Goal: Task Accomplishment & Management: Use online tool/utility

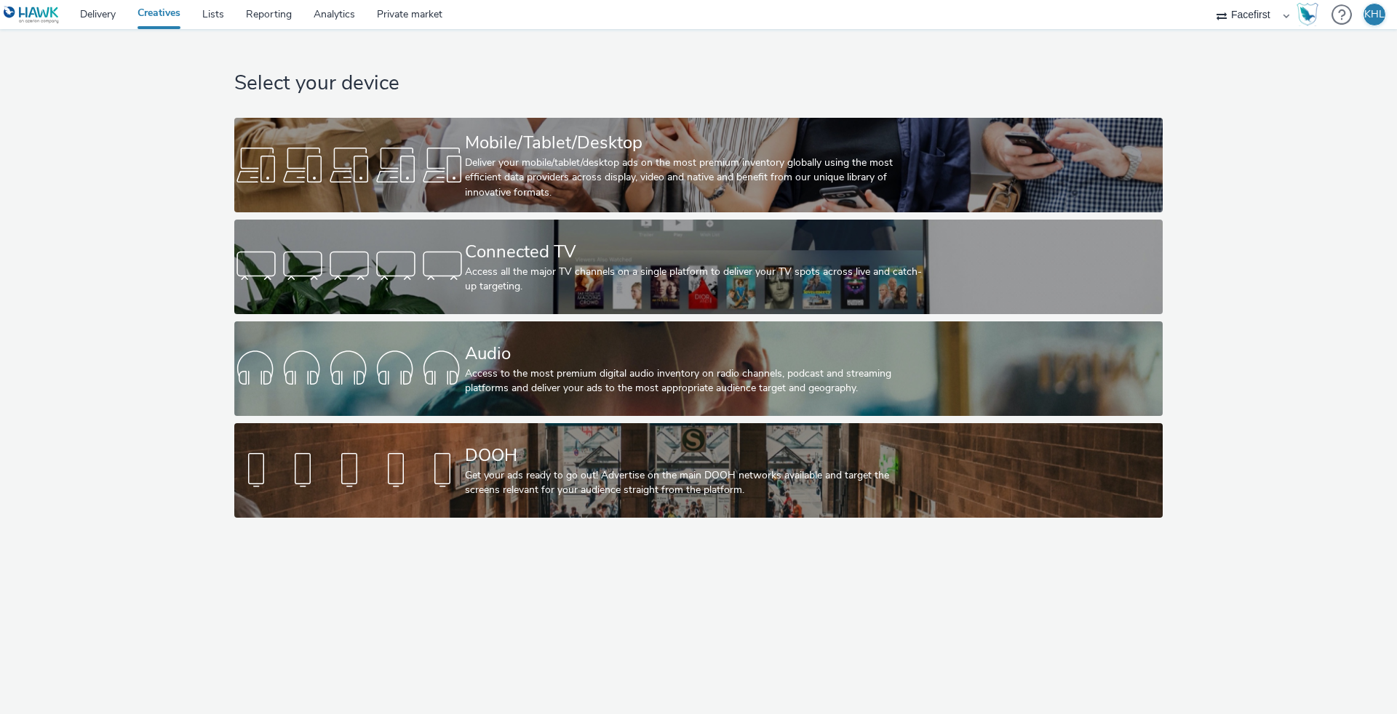
select select "12ae2080-7ca6-4825-bf72-a476c178699d"
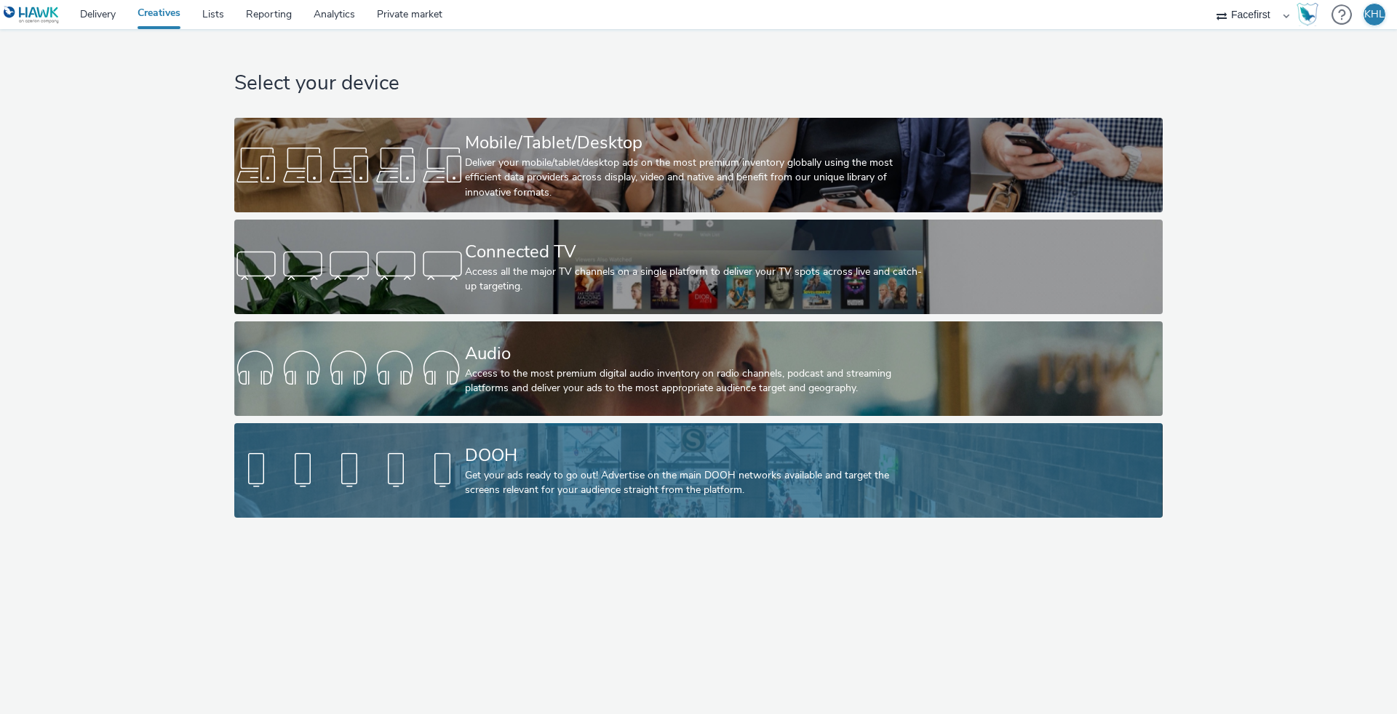
click at [493, 444] on div "DOOH" at bounding box center [695, 455] width 461 height 25
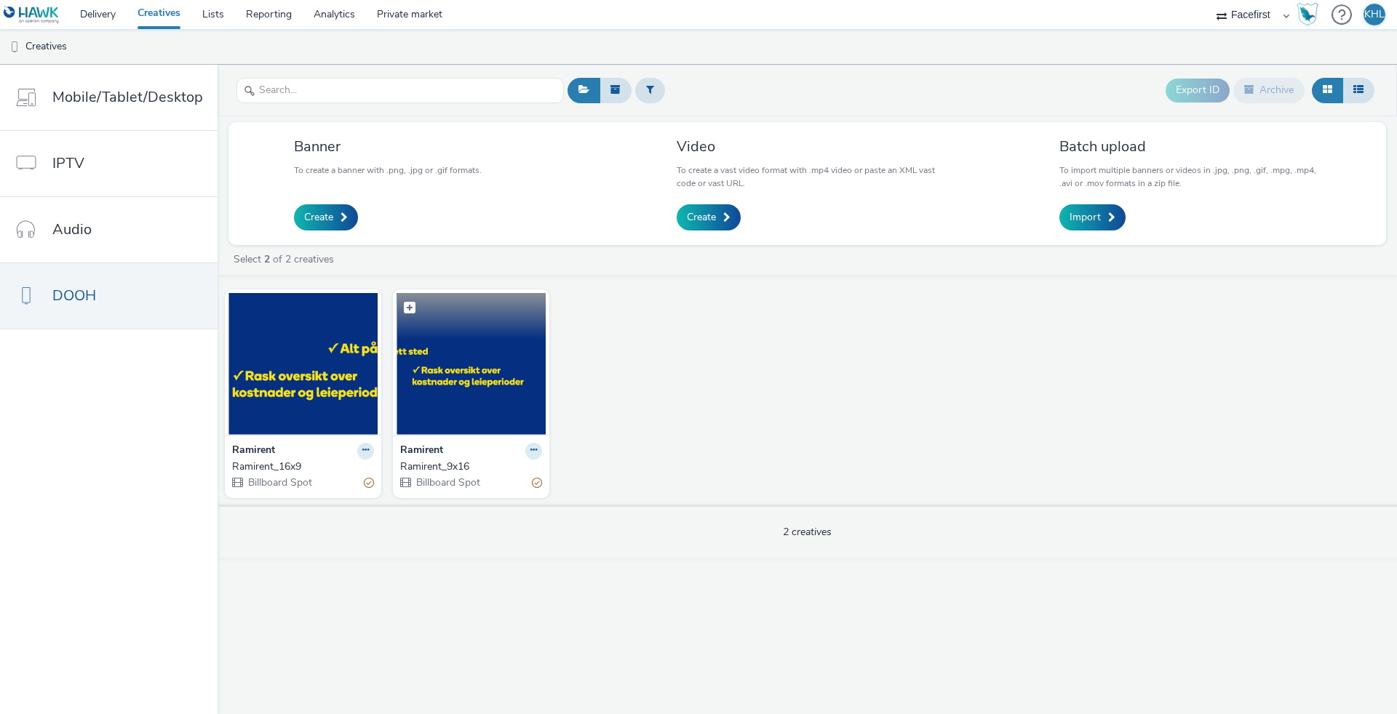
click at [481, 361] on img at bounding box center [471, 364] width 149 height 142
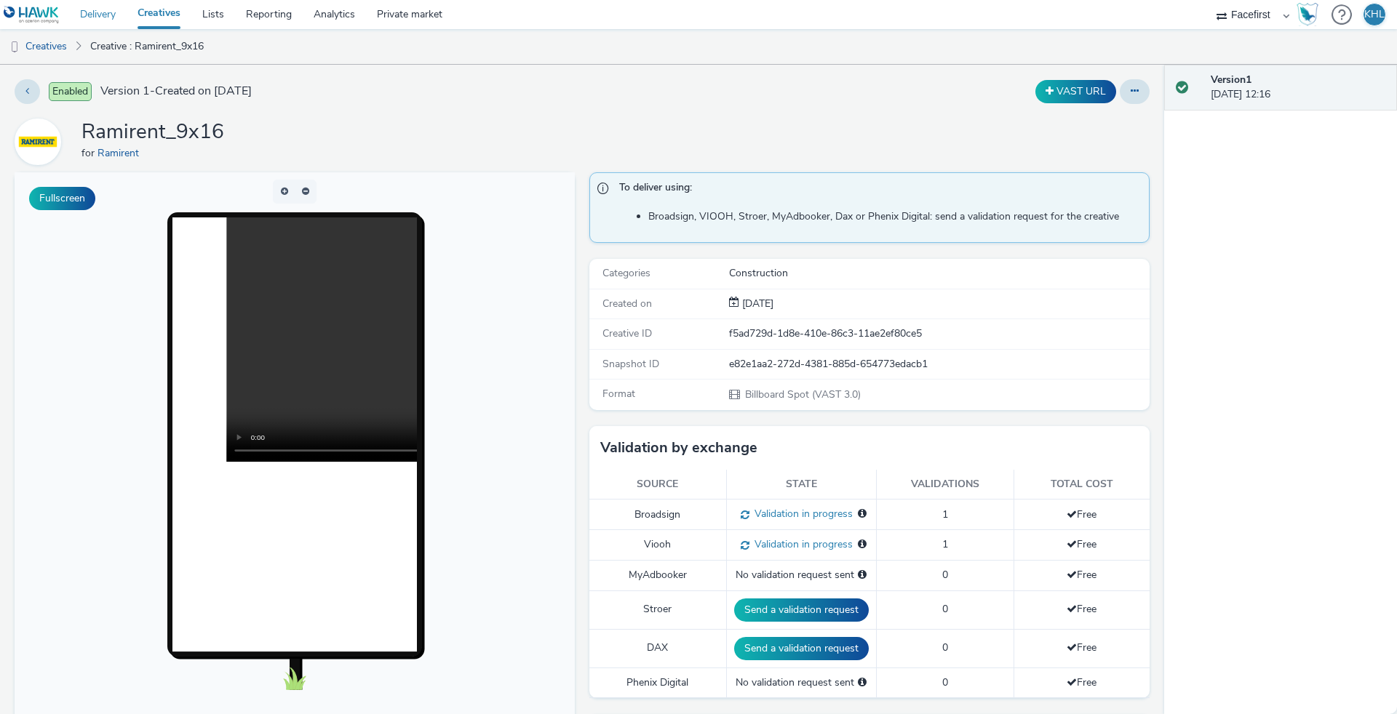
click at [71, 13] on link "Delivery" at bounding box center [97, 14] width 57 height 29
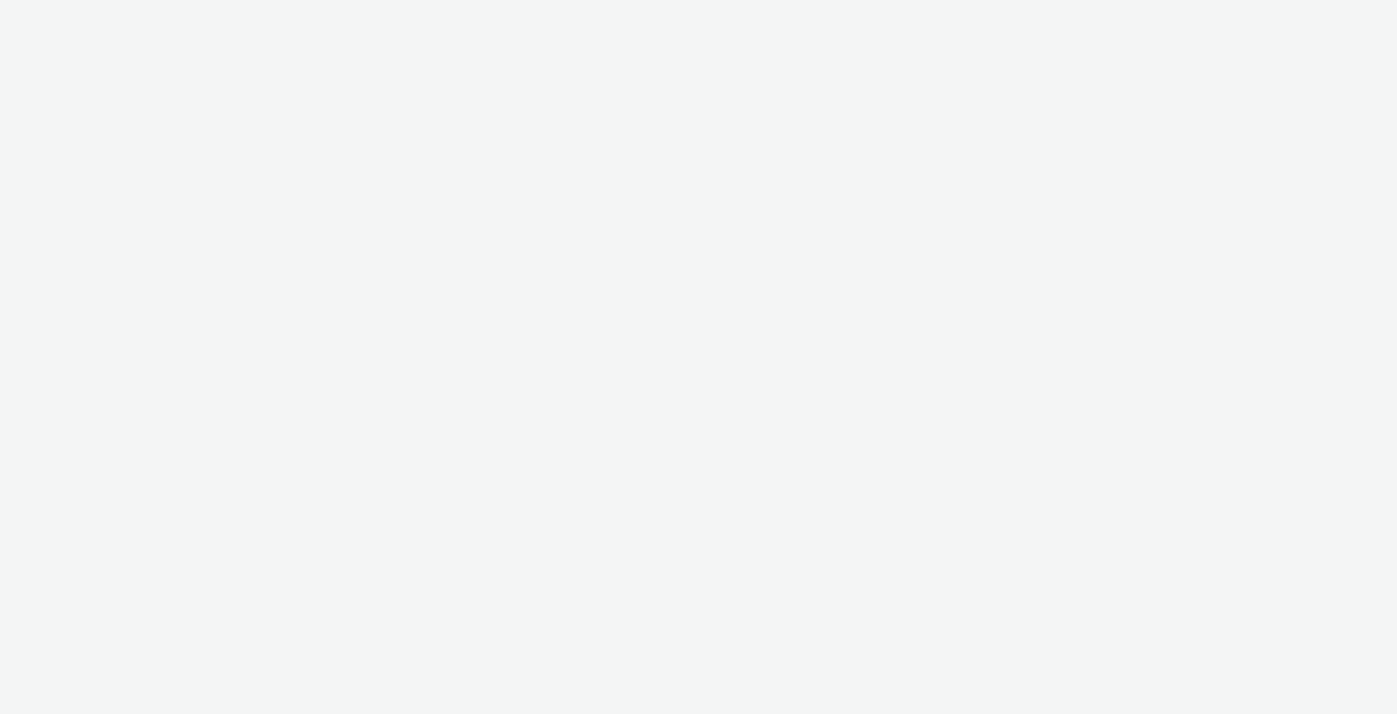
select select "12ae2080-7ca6-4825-bf72-a476c178699d"
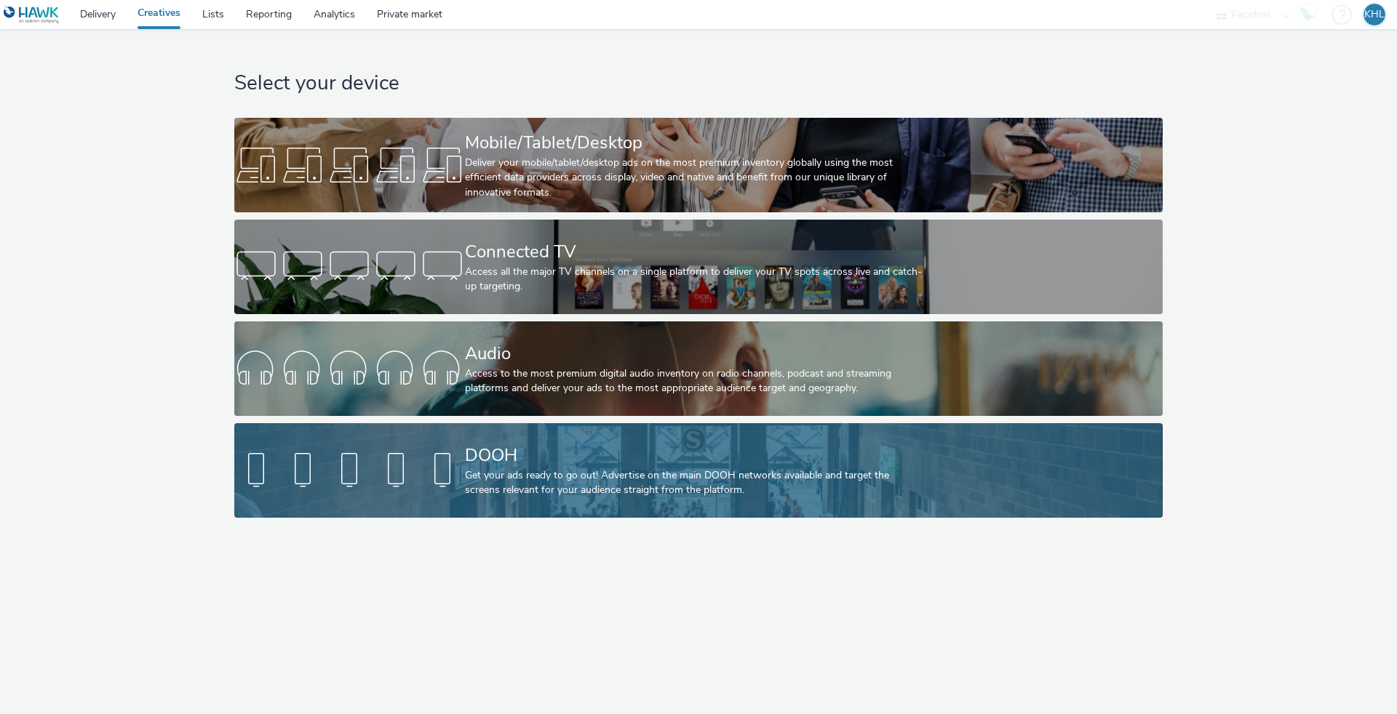
click at [405, 429] on link "DOOH Get your ads ready to go out! Advertise on the main DOOH networks availabl…" at bounding box center [698, 470] width 928 height 95
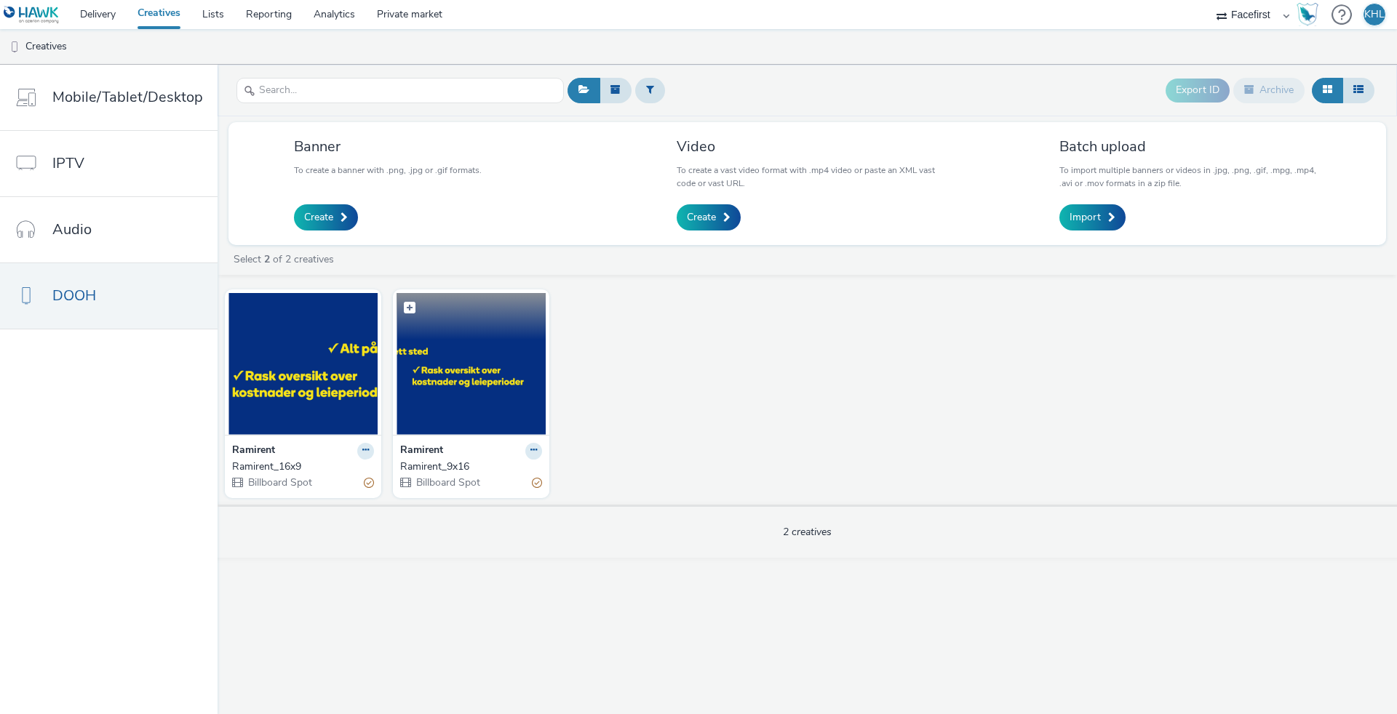
click at [437, 408] on img at bounding box center [471, 364] width 149 height 142
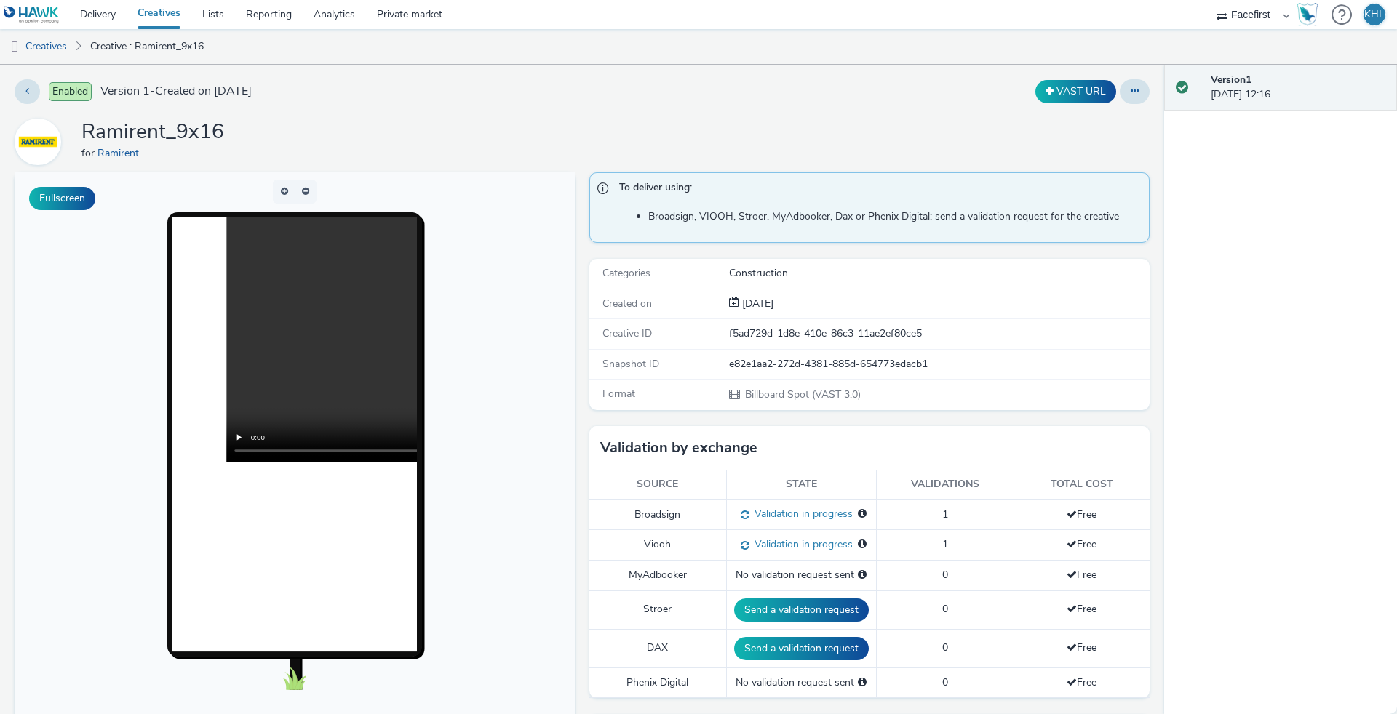
click at [157, 23] on link "Creatives" at bounding box center [159, 14] width 65 height 29
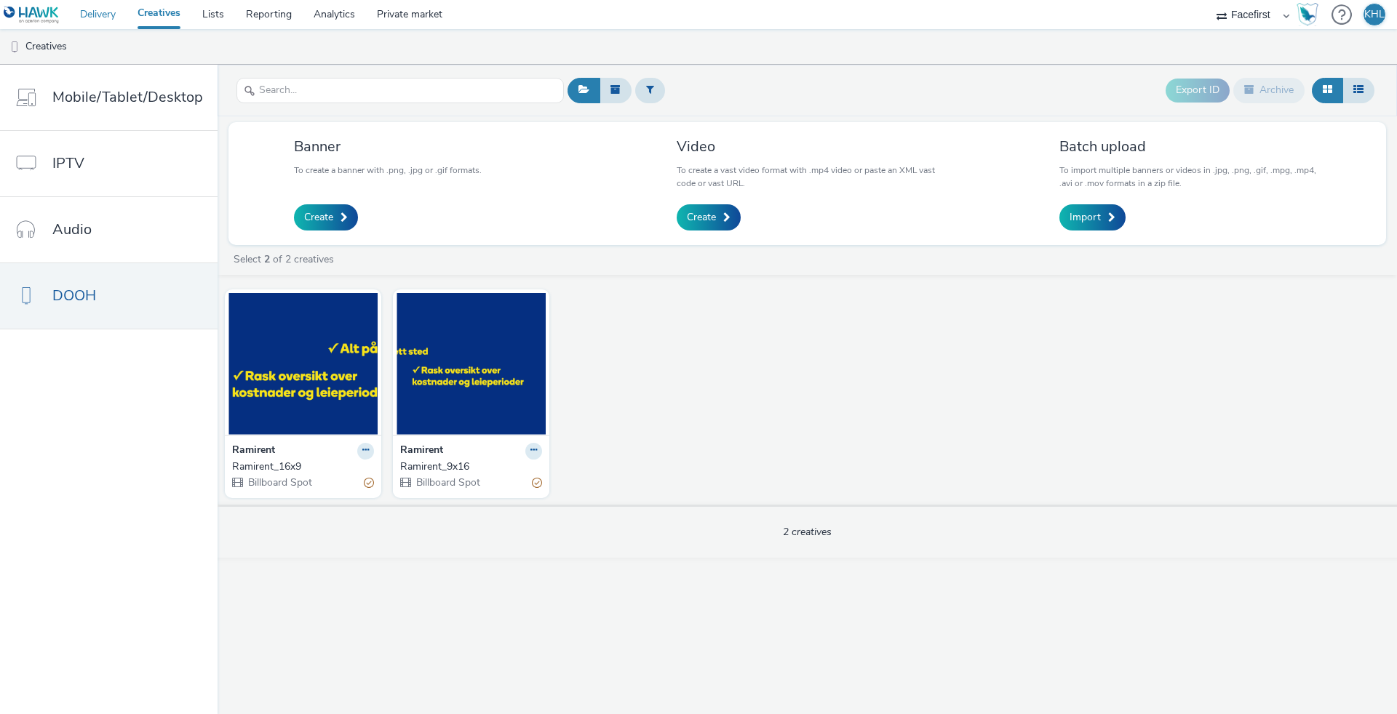
click at [95, 15] on link "Delivery" at bounding box center [97, 14] width 57 height 29
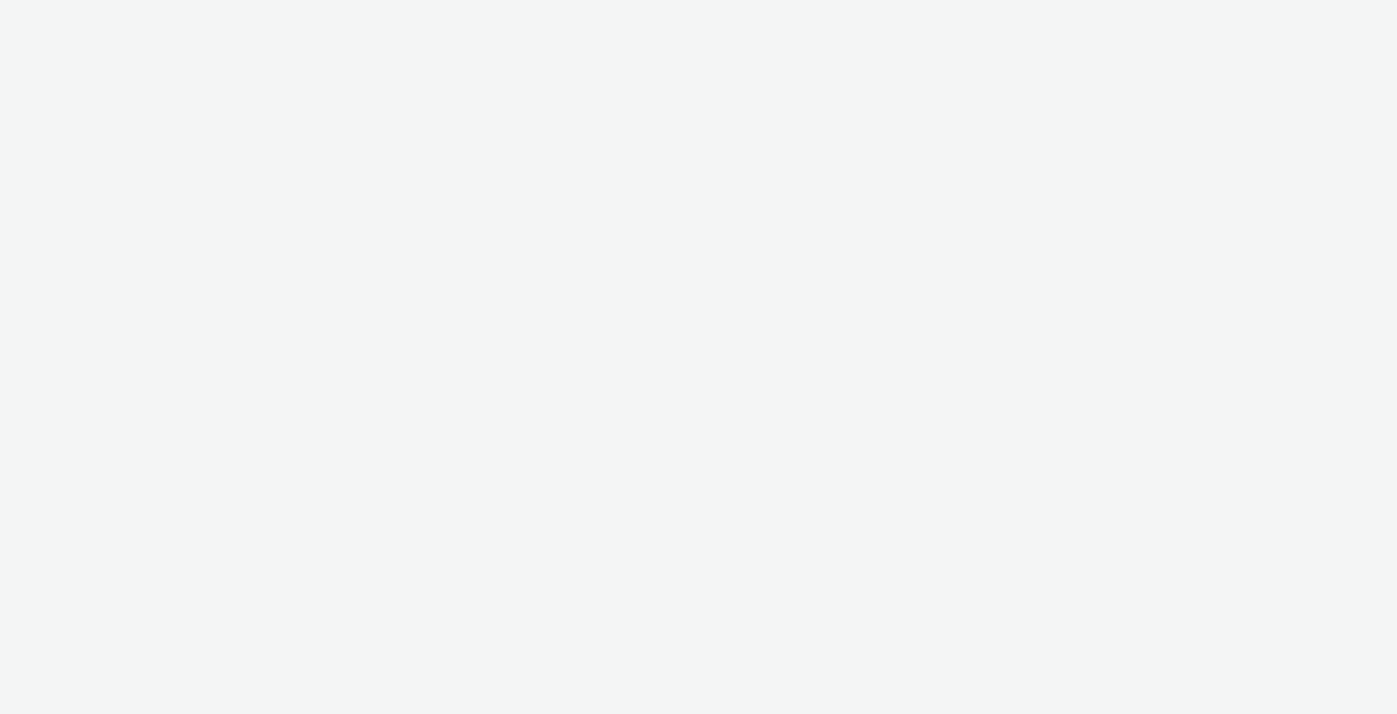
select select "12ae2080-7ca6-4825-bf72-a476c178699d"
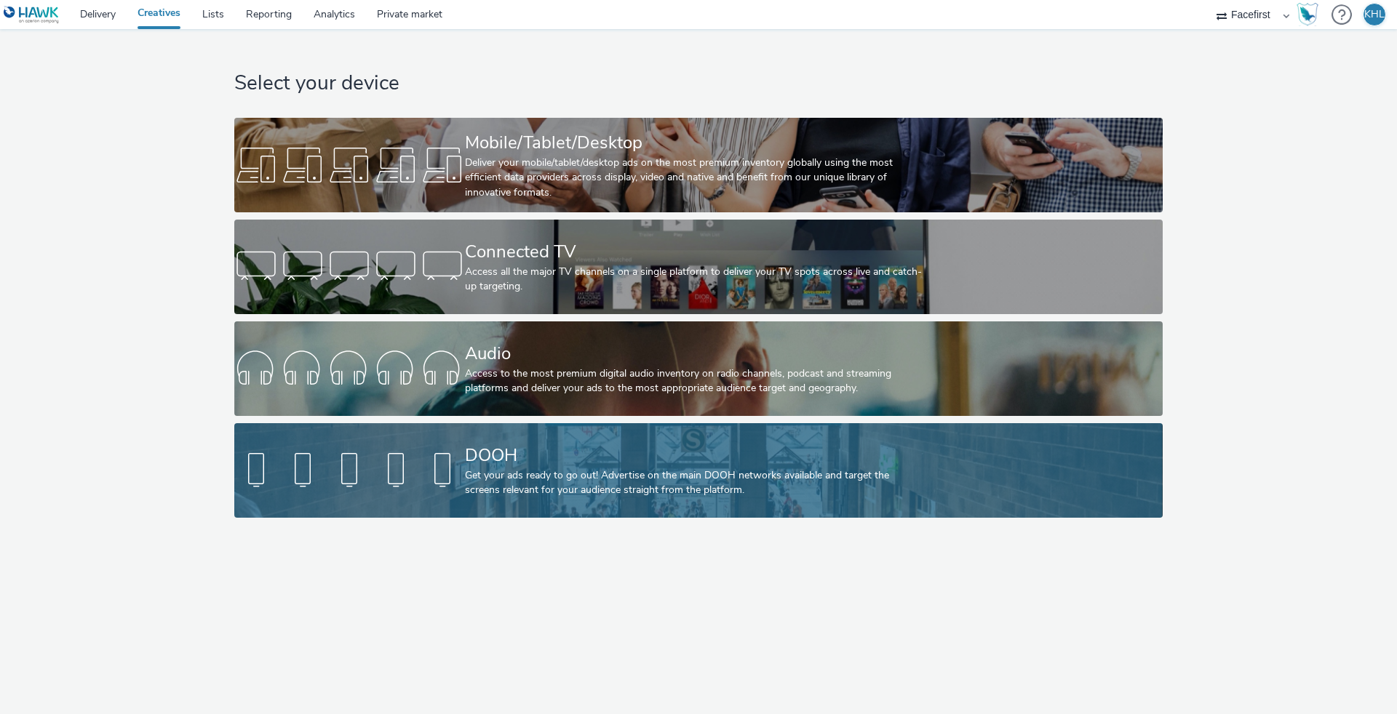
click at [646, 495] on div "Get your ads ready to go out! Advertise on the main DOOH networks available and…" at bounding box center [695, 484] width 461 height 30
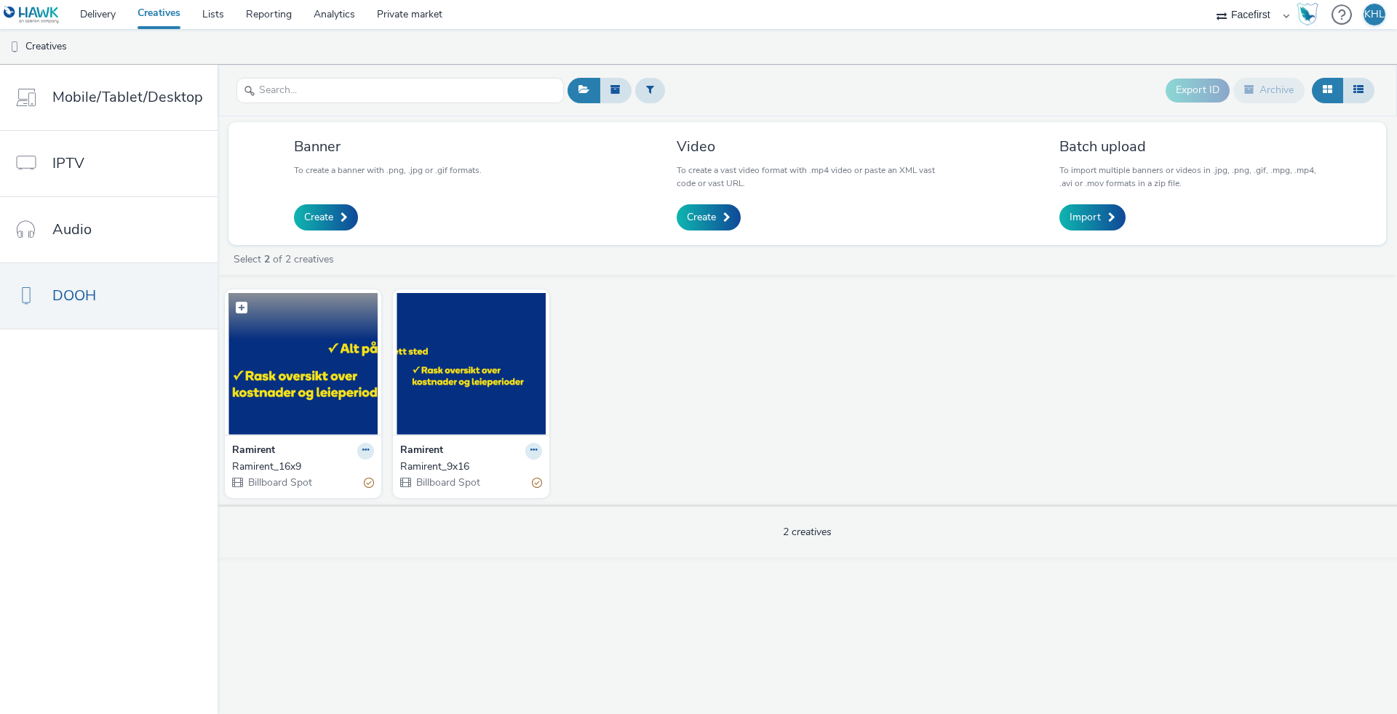
click at [353, 341] on img at bounding box center [302, 364] width 149 height 142
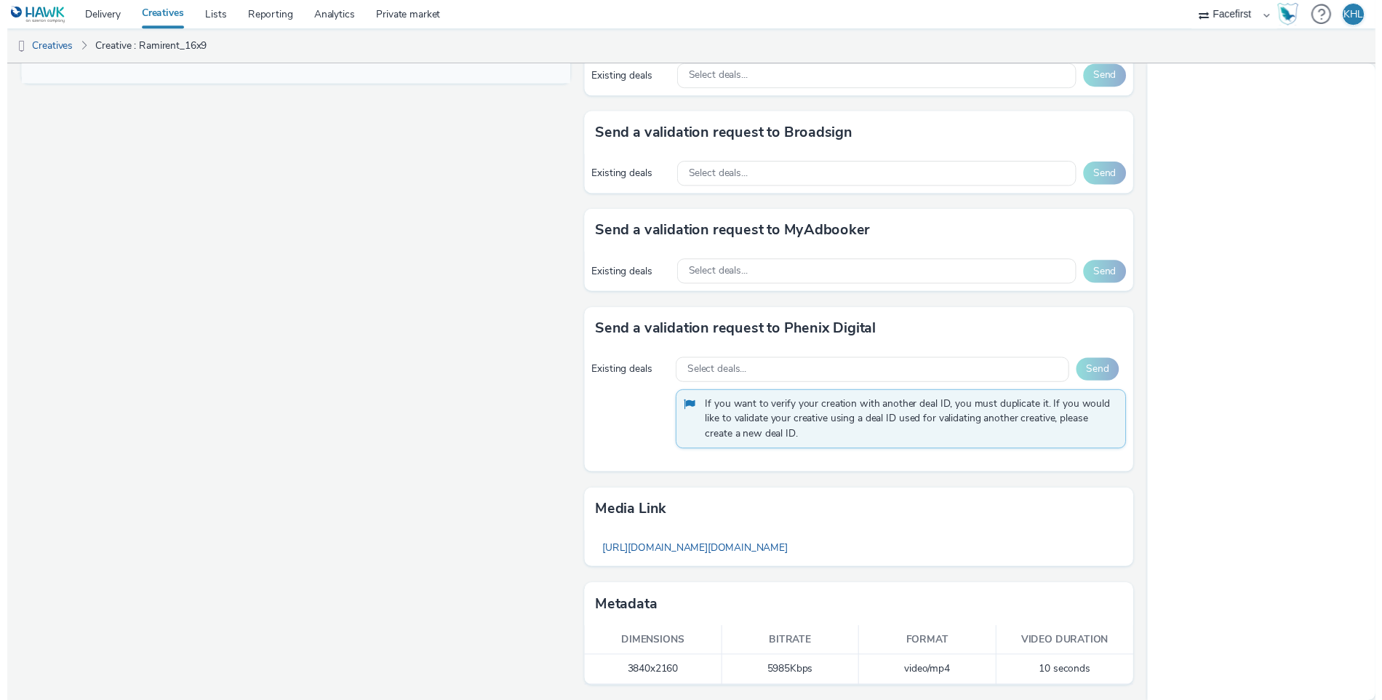
scroll to position [677, 0]
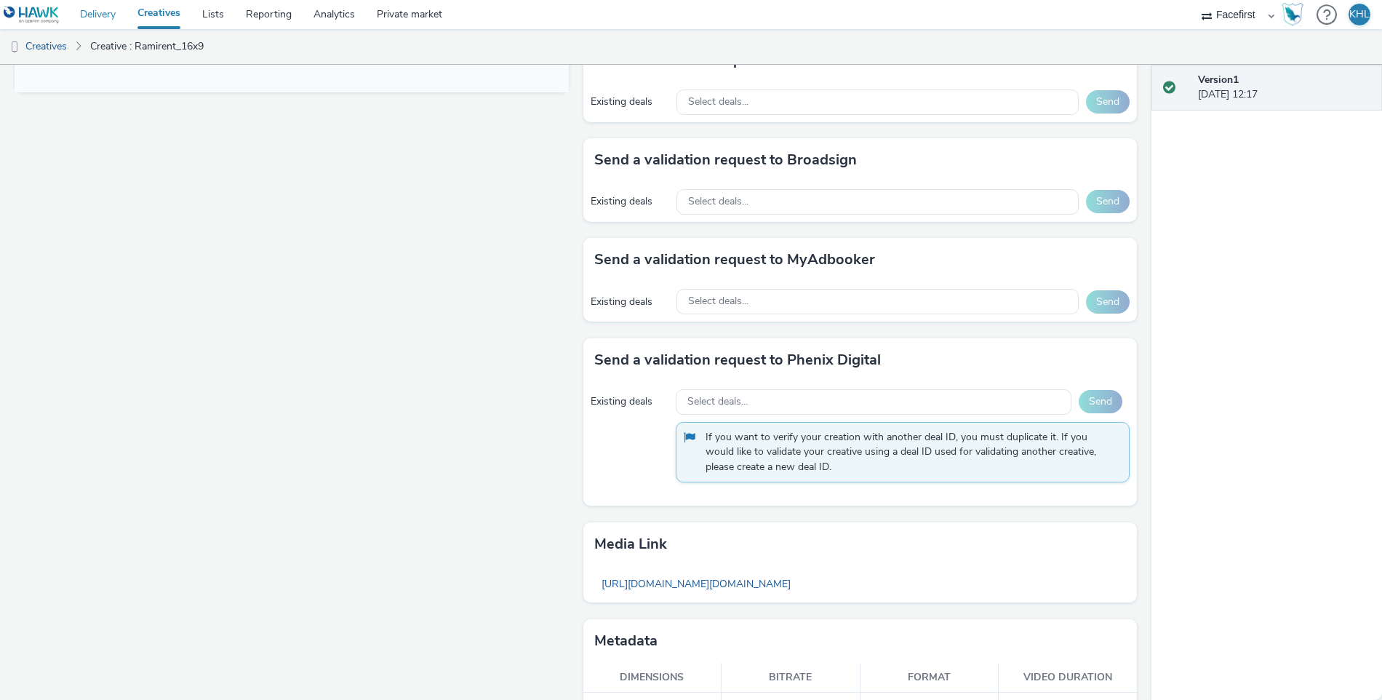
click at [87, 10] on link "Delivery" at bounding box center [97, 14] width 57 height 29
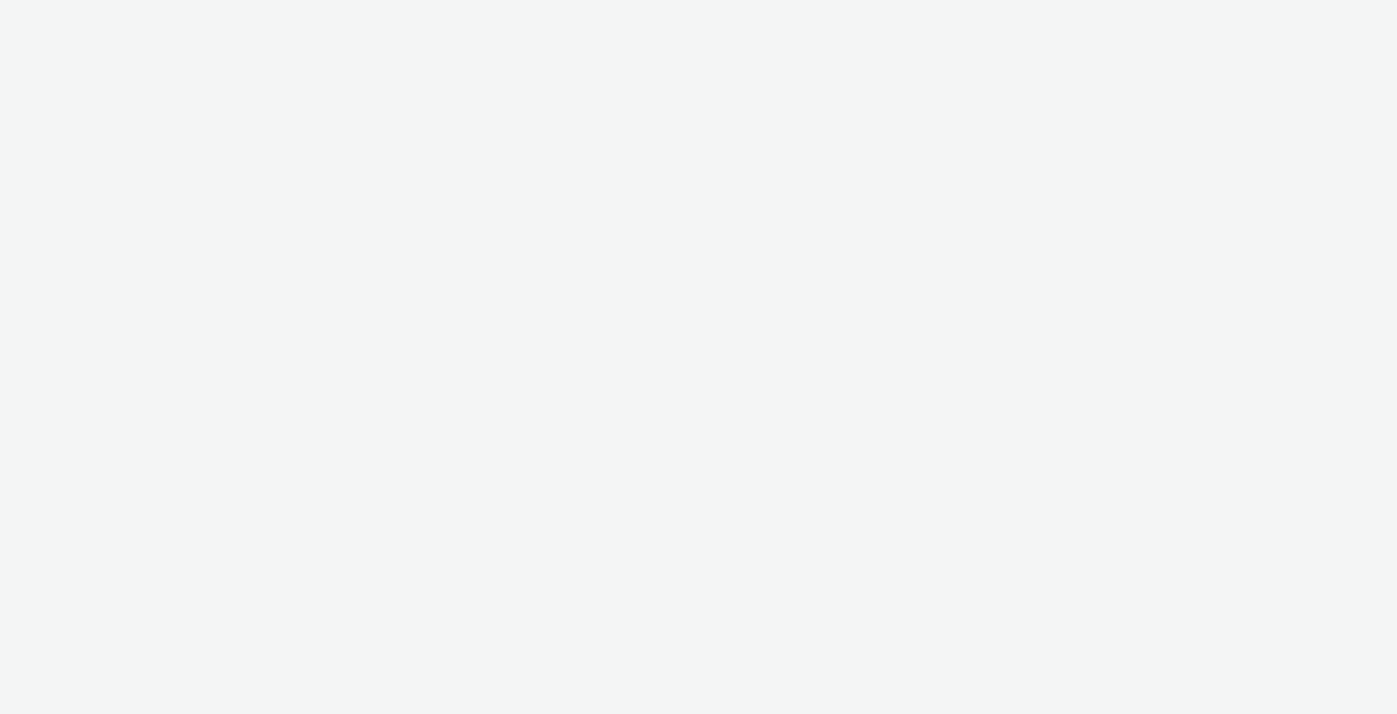
select select "12ae2080-7ca6-4825-bf72-a476c178699d"
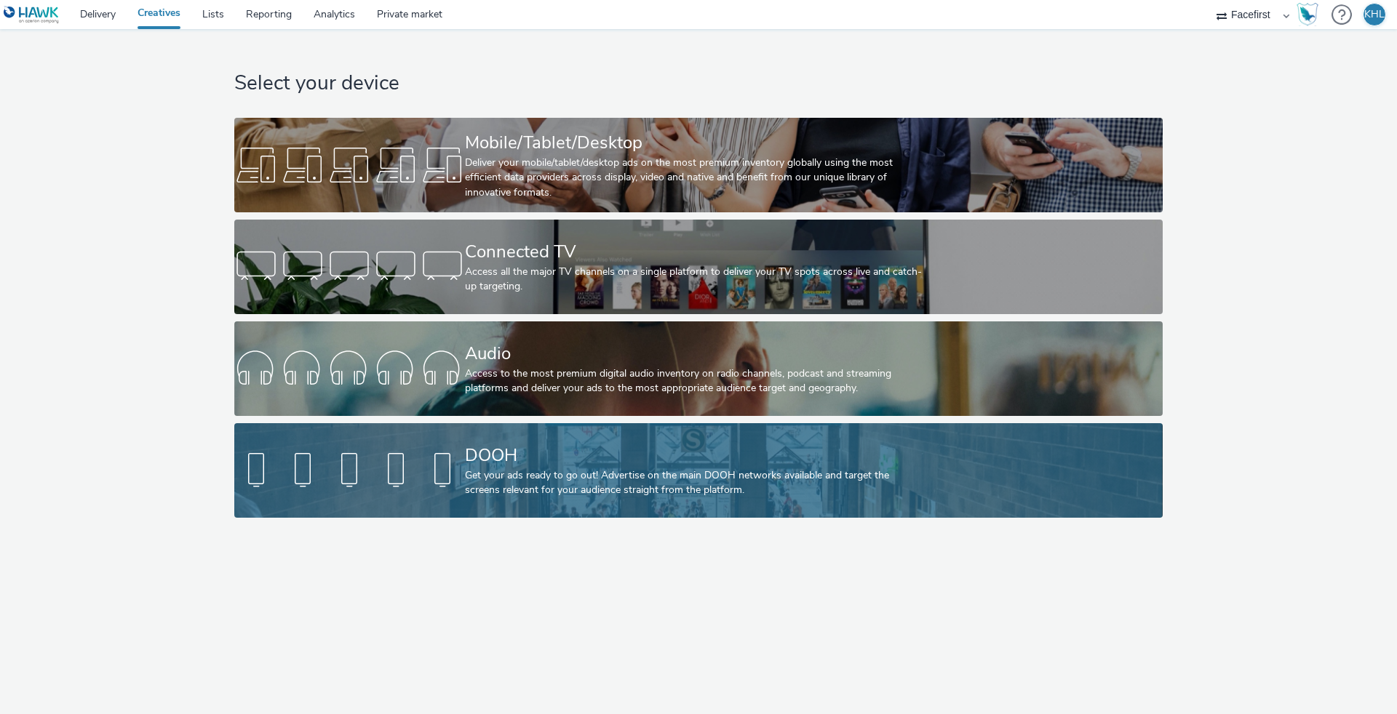
click at [696, 490] on div "Get your ads ready to go out! Advertise on the main DOOH networks available and…" at bounding box center [695, 484] width 461 height 30
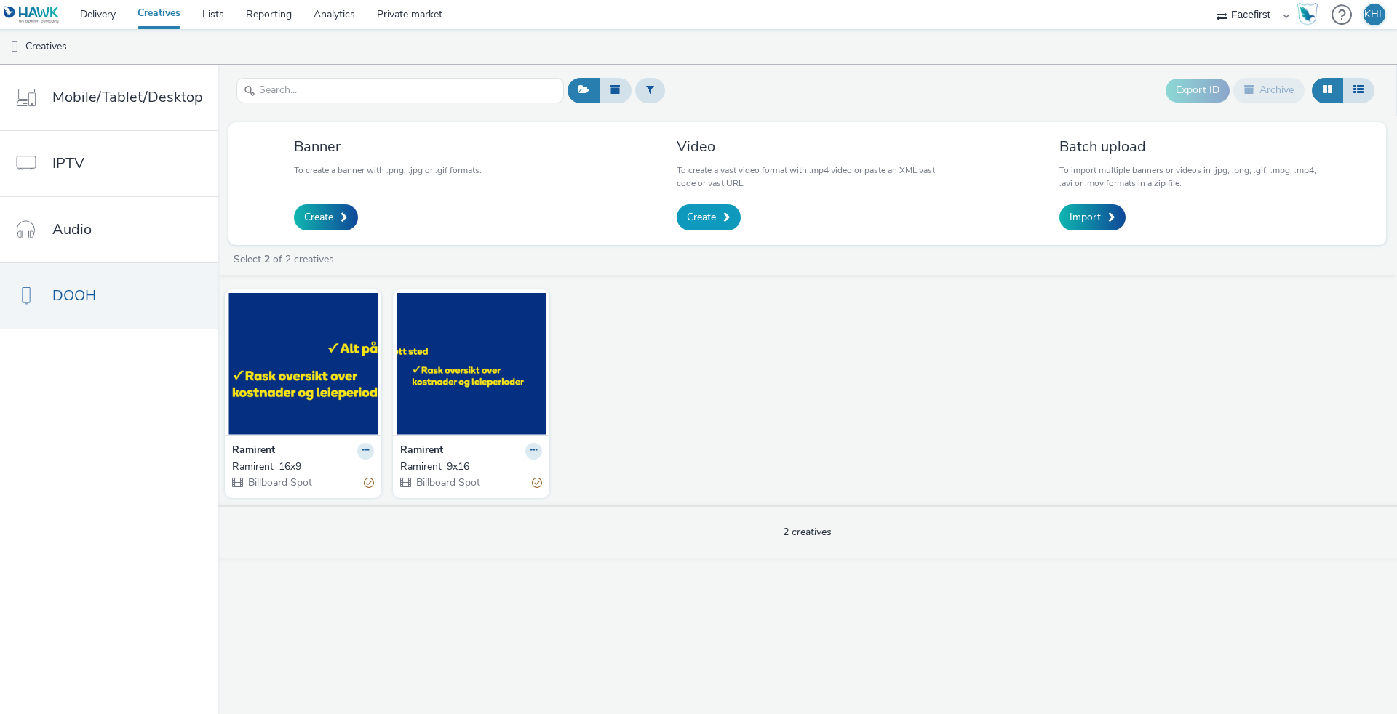
click at [688, 222] on span "Create" at bounding box center [701, 217] width 29 height 15
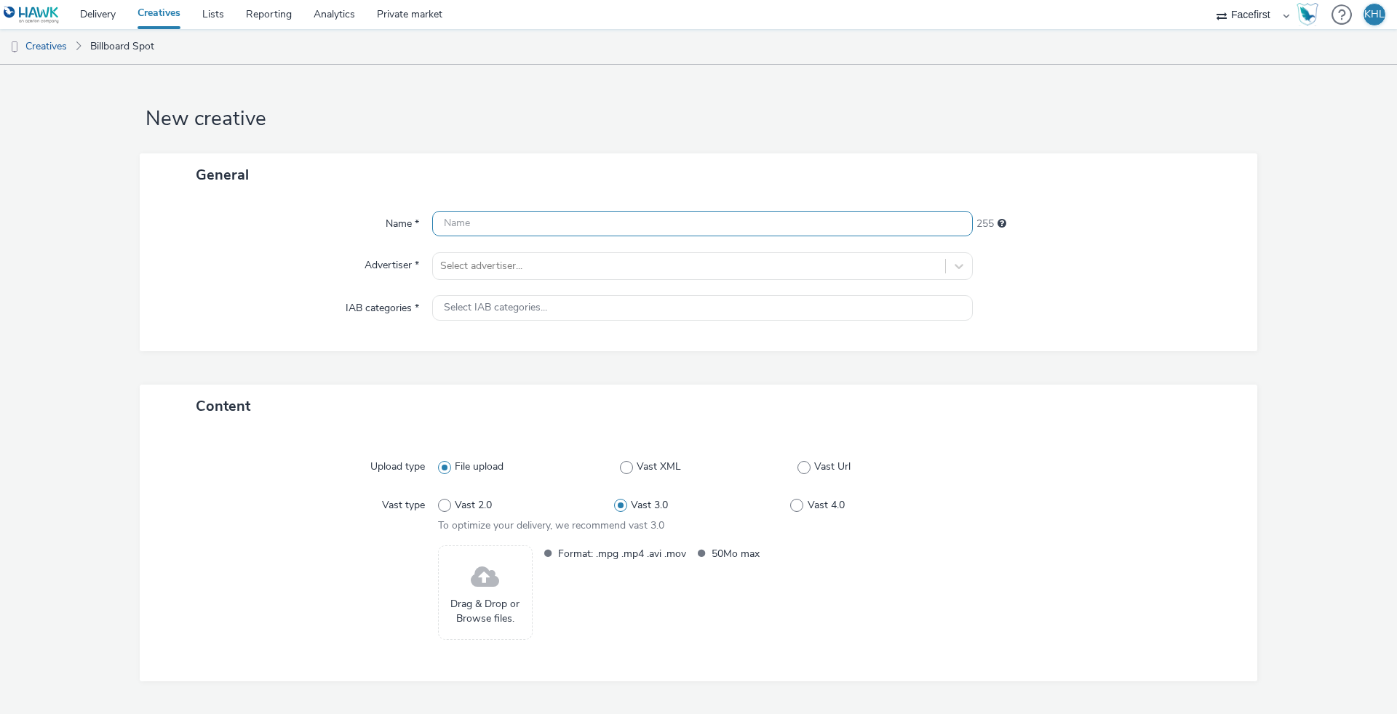
click at [684, 231] on input "text" at bounding box center [702, 223] width 541 height 25
type input "Ramirent_19x9_ny"
click at [557, 265] on div at bounding box center [689, 266] width 498 height 17
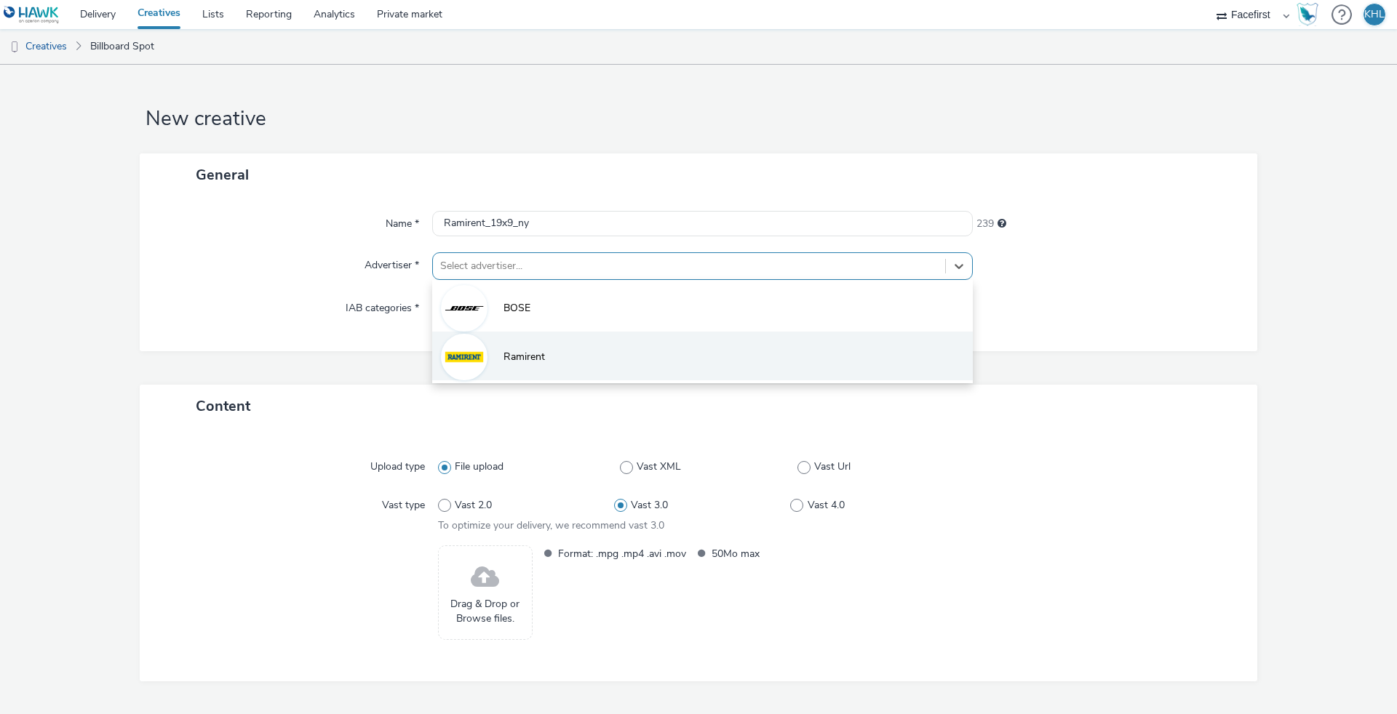
click at [516, 350] on span "Ramirent" at bounding box center [523, 357] width 41 height 15
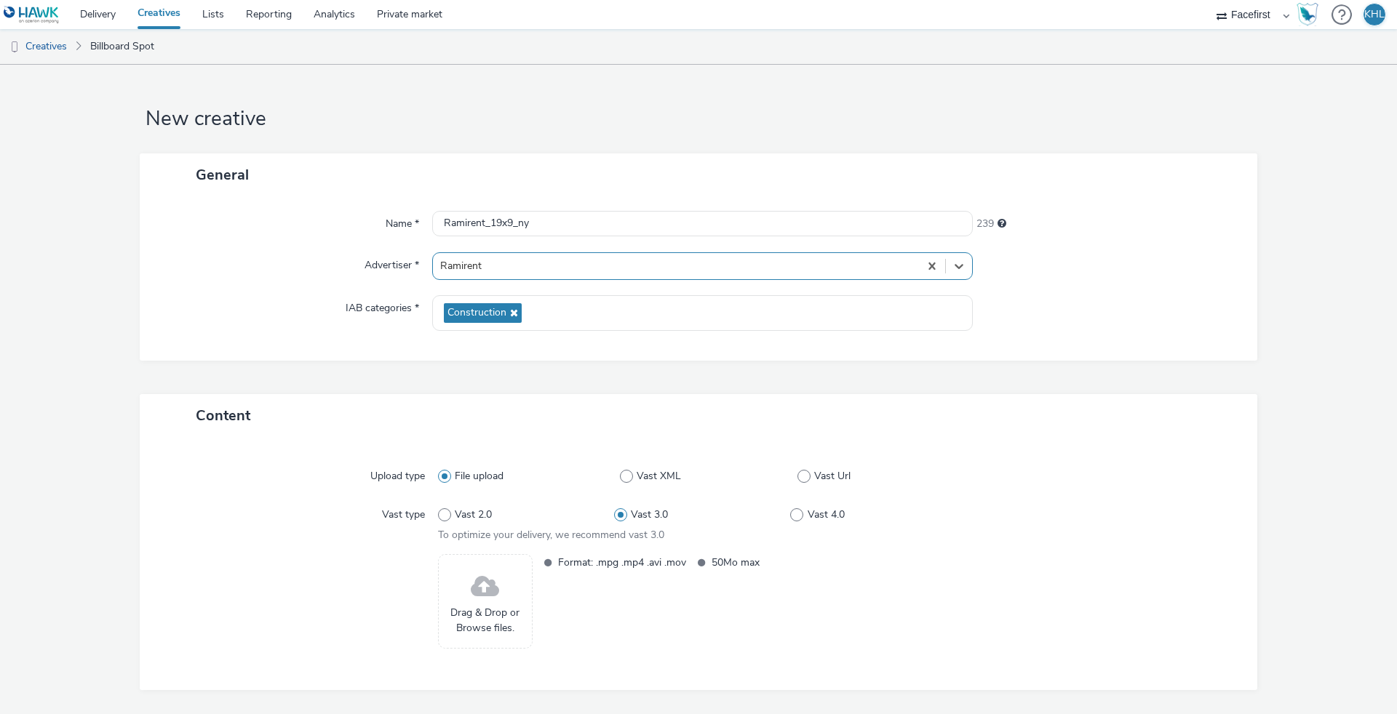
click at [493, 606] on span "Drag & Drop or Browse files." at bounding box center [485, 621] width 79 height 30
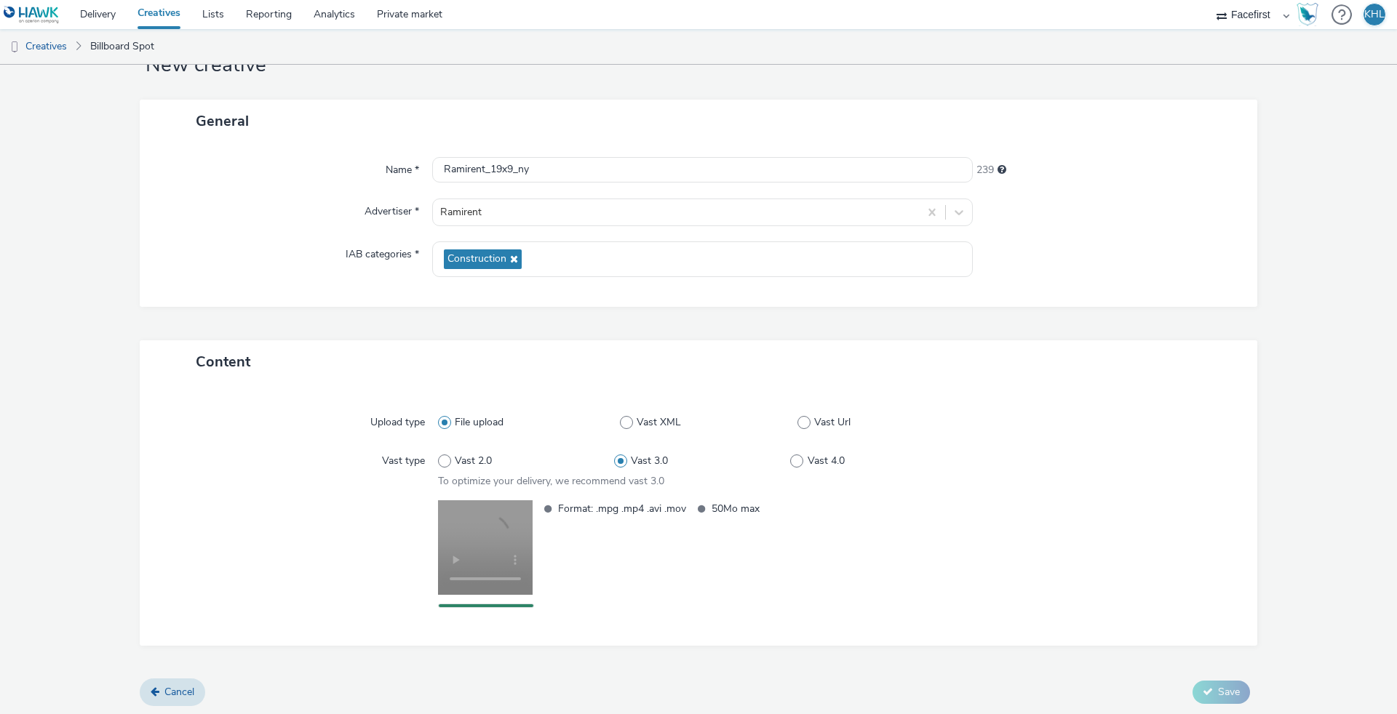
scroll to position [53, 0]
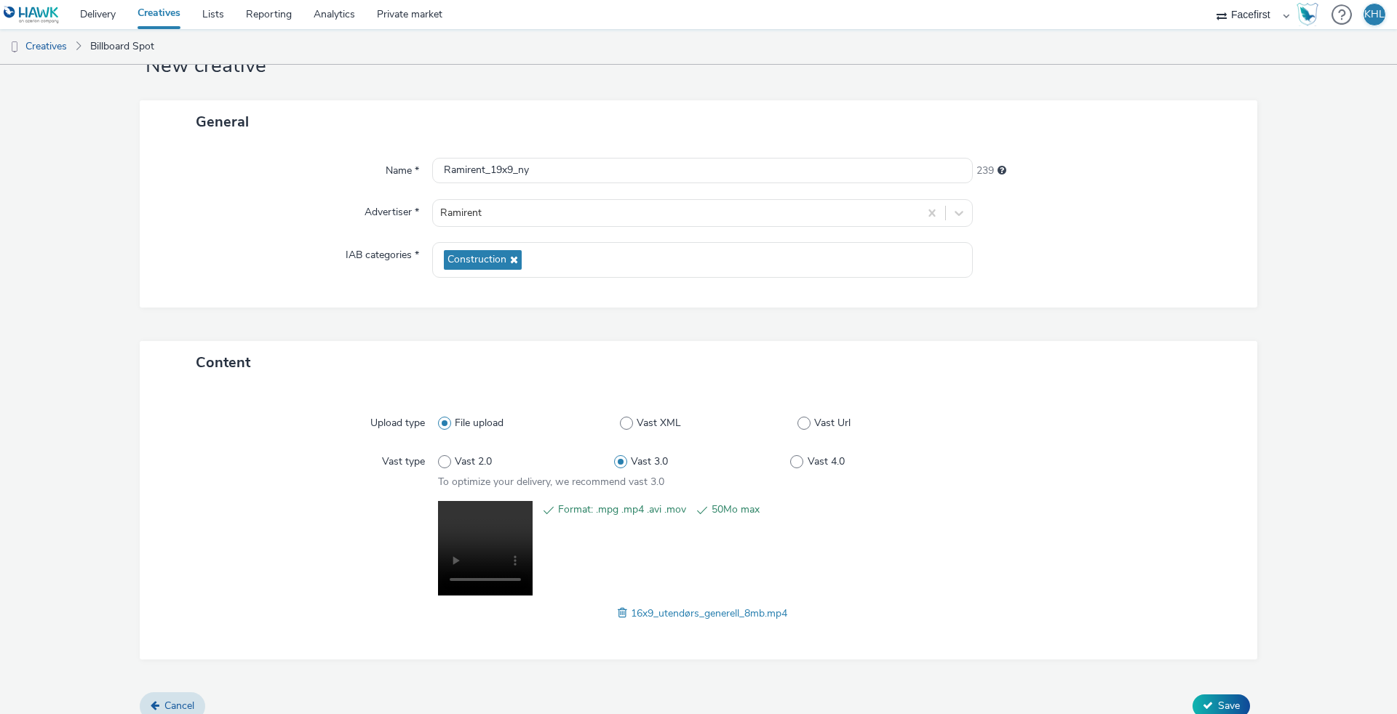
click at [1222, 685] on div "Content Upload type File upload Vast XML Vast Url Vast type Vast 2.0 Vast 3.0 V…" at bounding box center [699, 517] width 1118 height 352
click at [1220, 699] on span "Save" at bounding box center [1229, 706] width 22 height 14
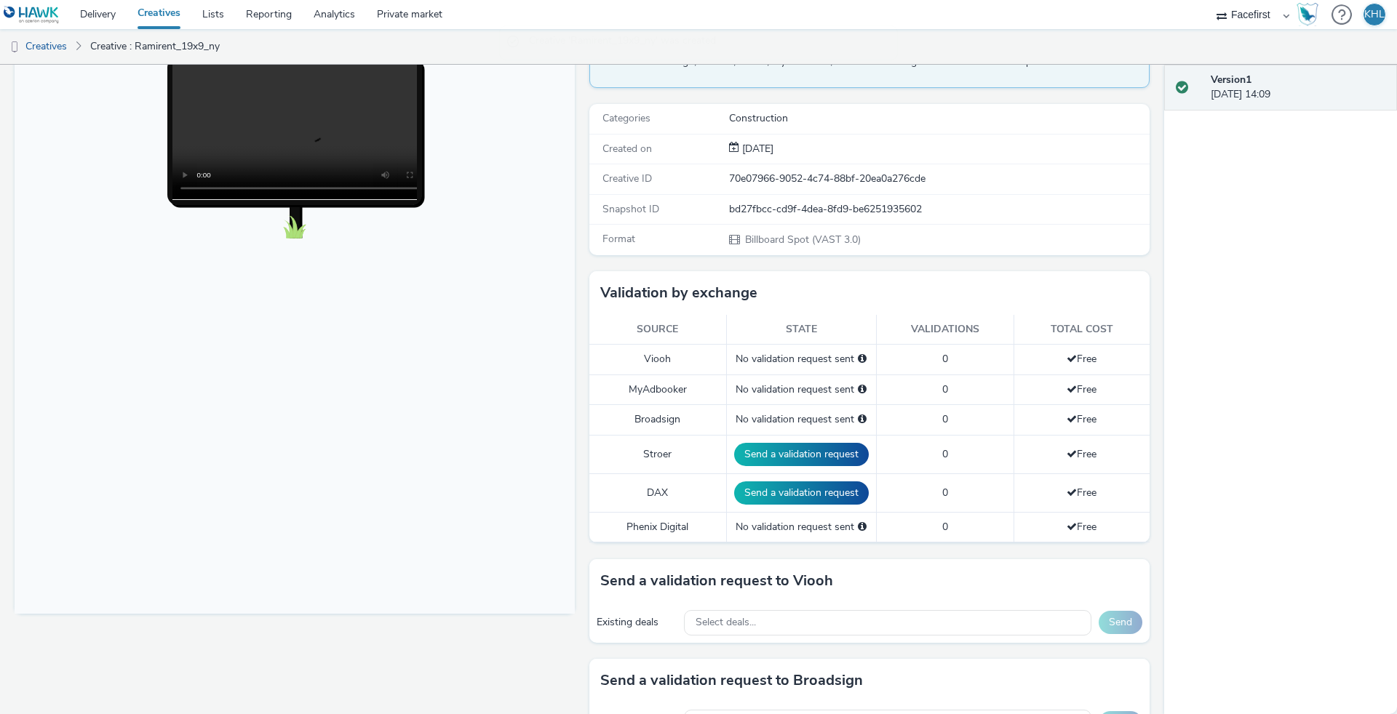
scroll to position [173, 0]
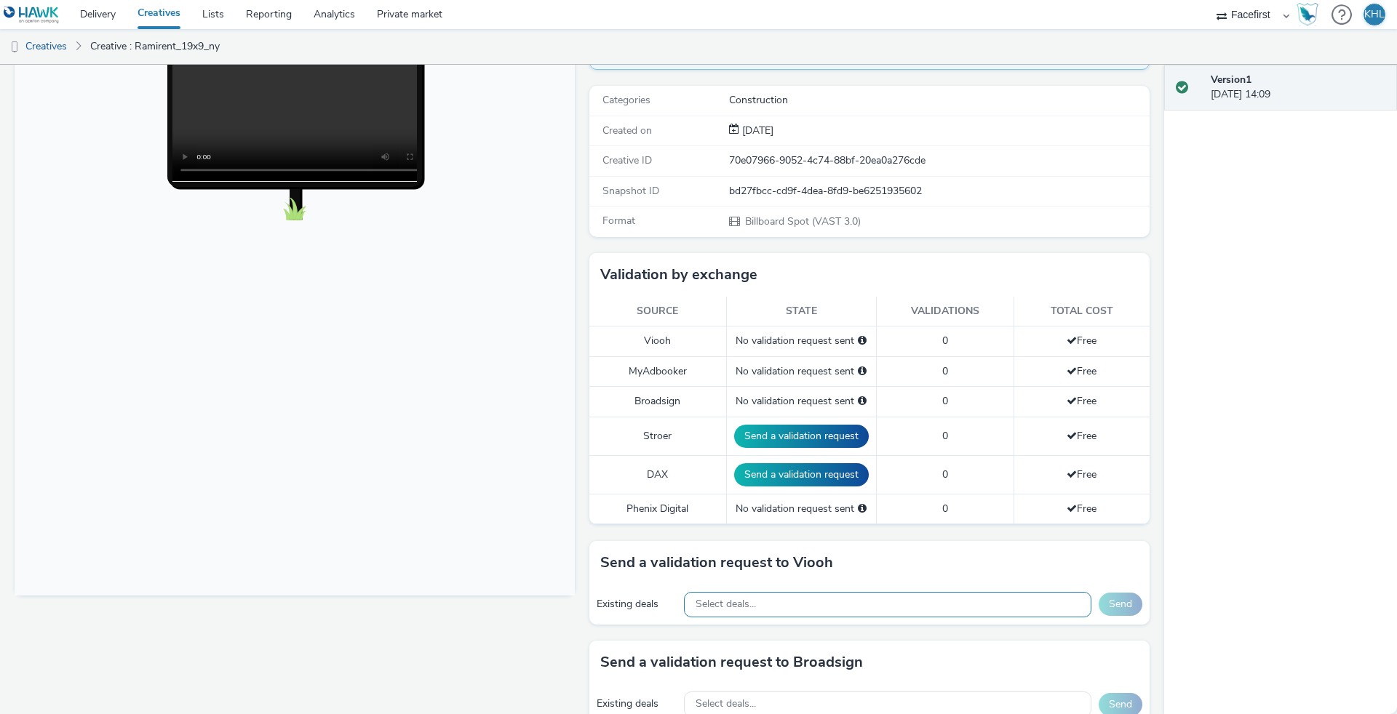
click at [760, 608] on div "Select deals..." at bounding box center [887, 604] width 407 height 25
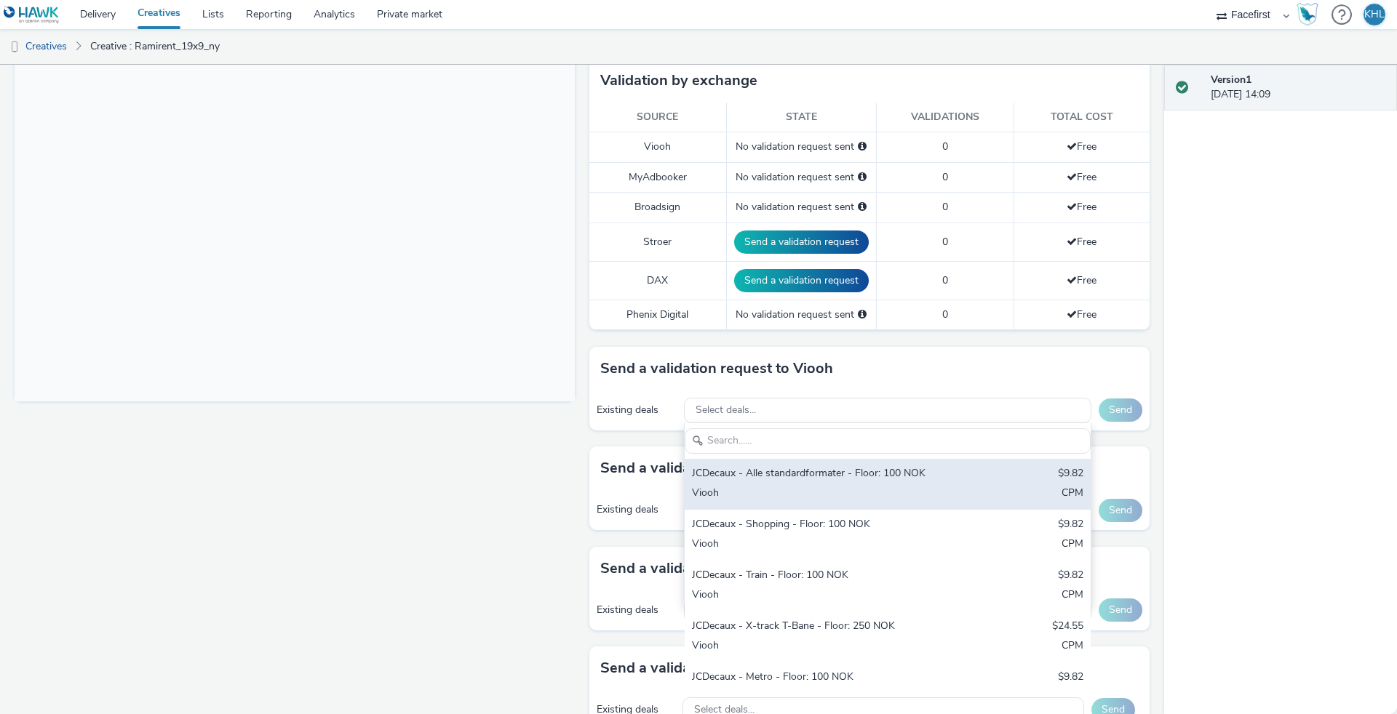
scroll to position [371, 0]
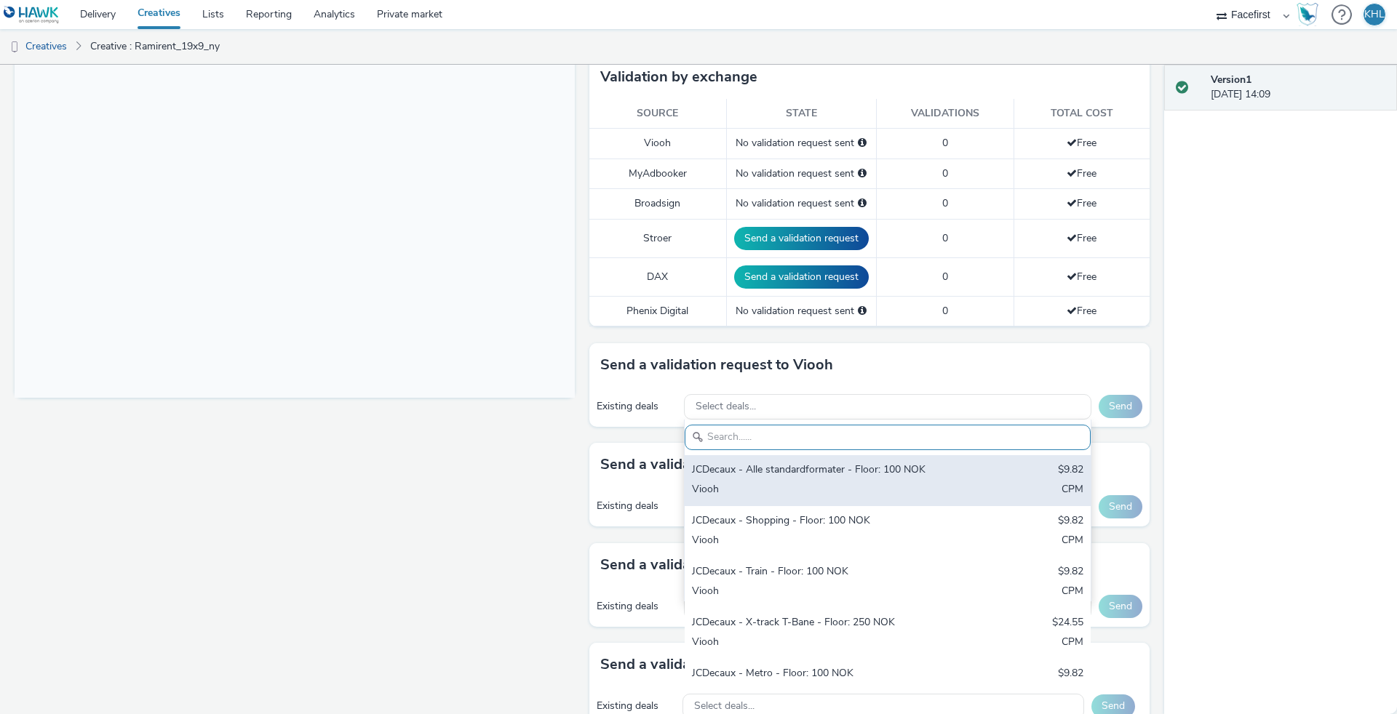
click at [856, 458] on div "JCDecaux - Alle standardformater - Floor: 100 NOK $9.82 Viooh CPM" at bounding box center [888, 480] width 406 height 51
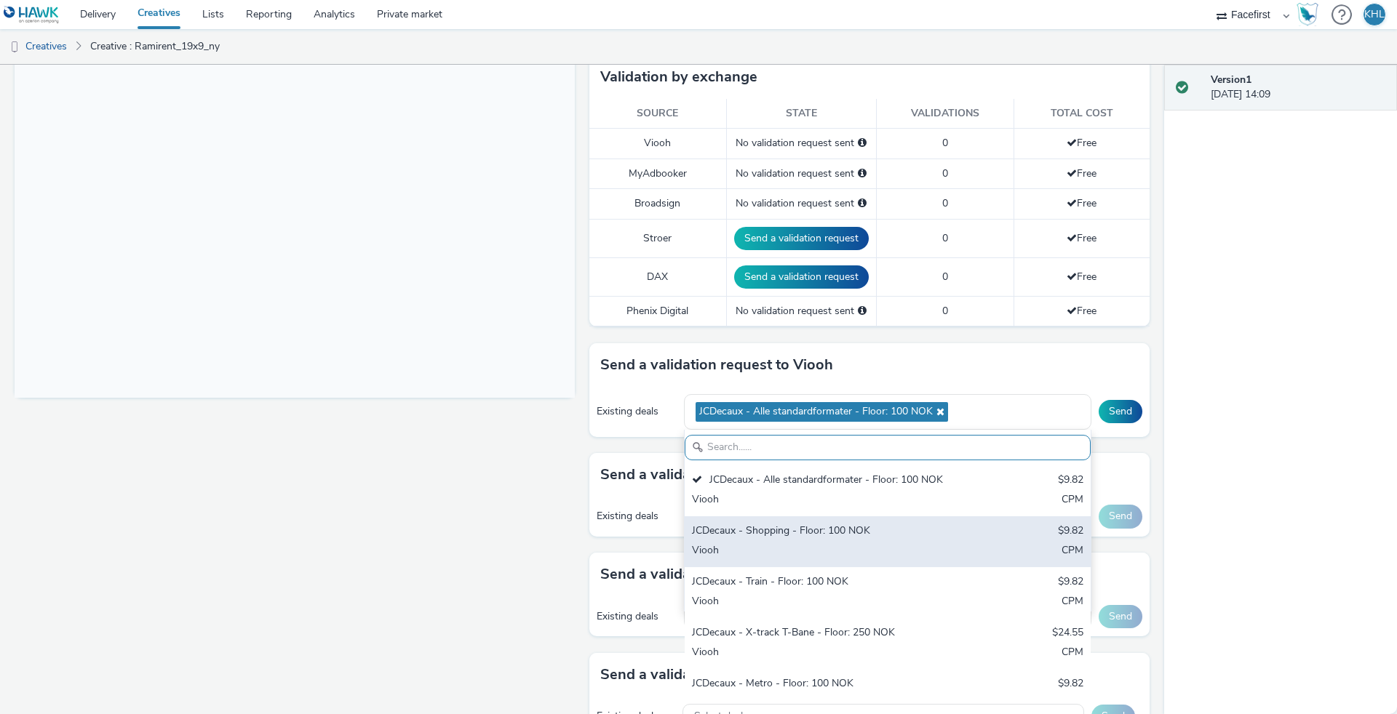
drag, startPoint x: 834, startPoint y: 534, endPoint x: 827, endPoint y: 567, distance: 34.1
click at [834, 534] on div "JCDecaux - Shopping - Floor: 100 NOK" at bounding box center [821, 532] width 258 height 17
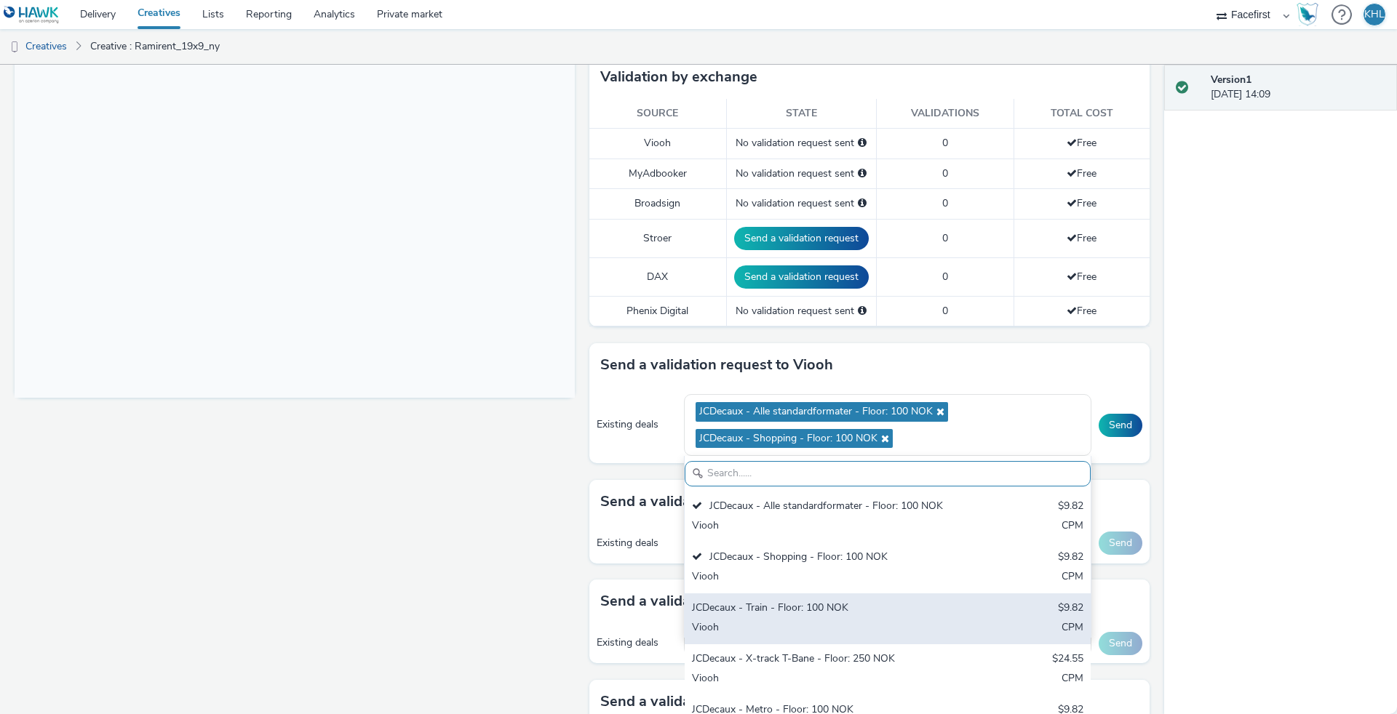
click at [815, 605] on div "JCDecaux - Train - Floor: 100 NOK" at bounding box center [821, 609] width 258 height 17
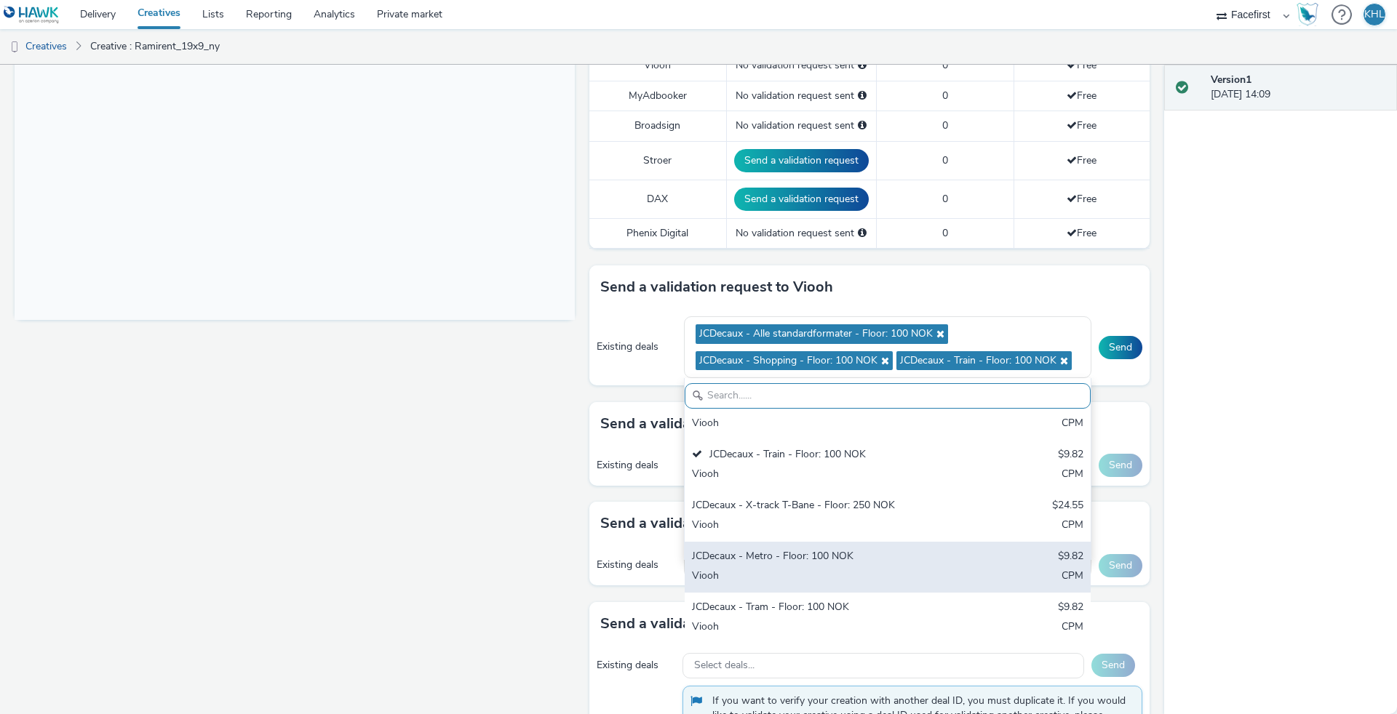
scroll to position [89, 0]
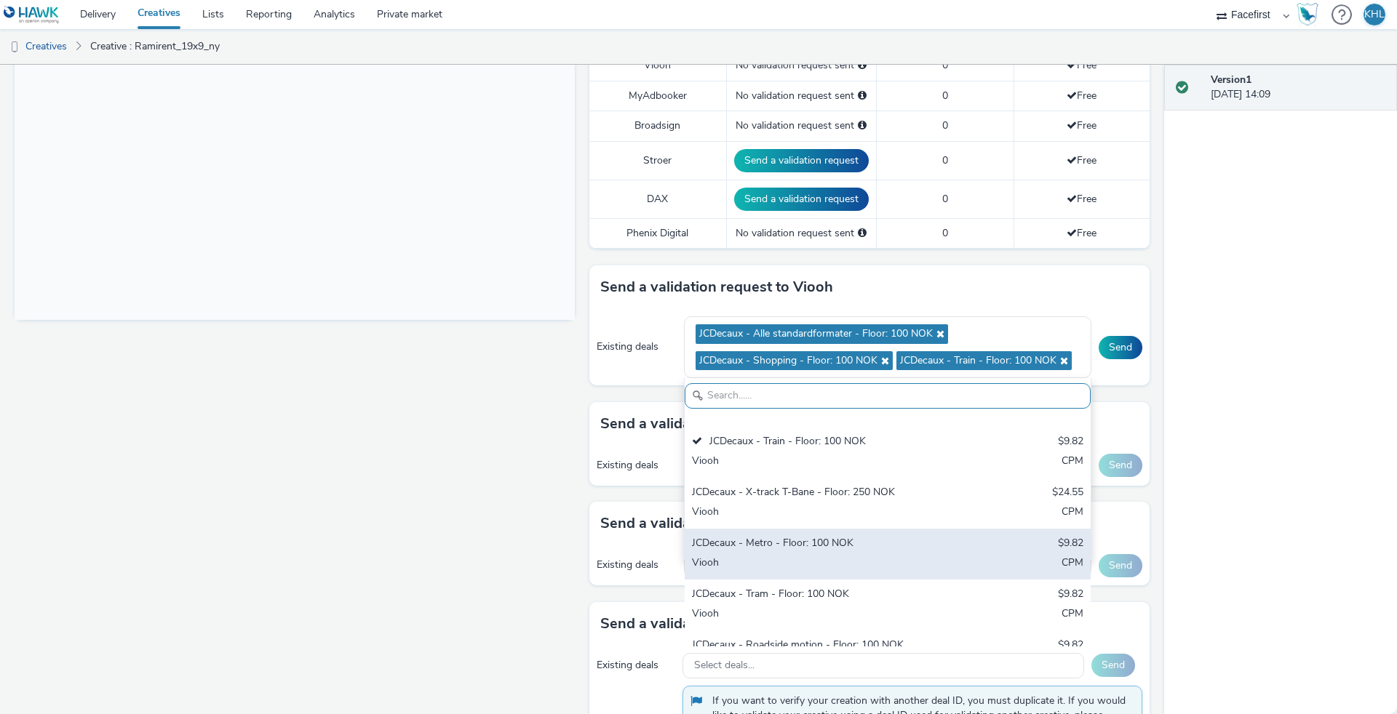
click at [834, 550] on div "JCDecaux - Metro - Floor: 100 NOK $9.82 Viooh CPM" at bounding box center [888, 554] width 406 height 51
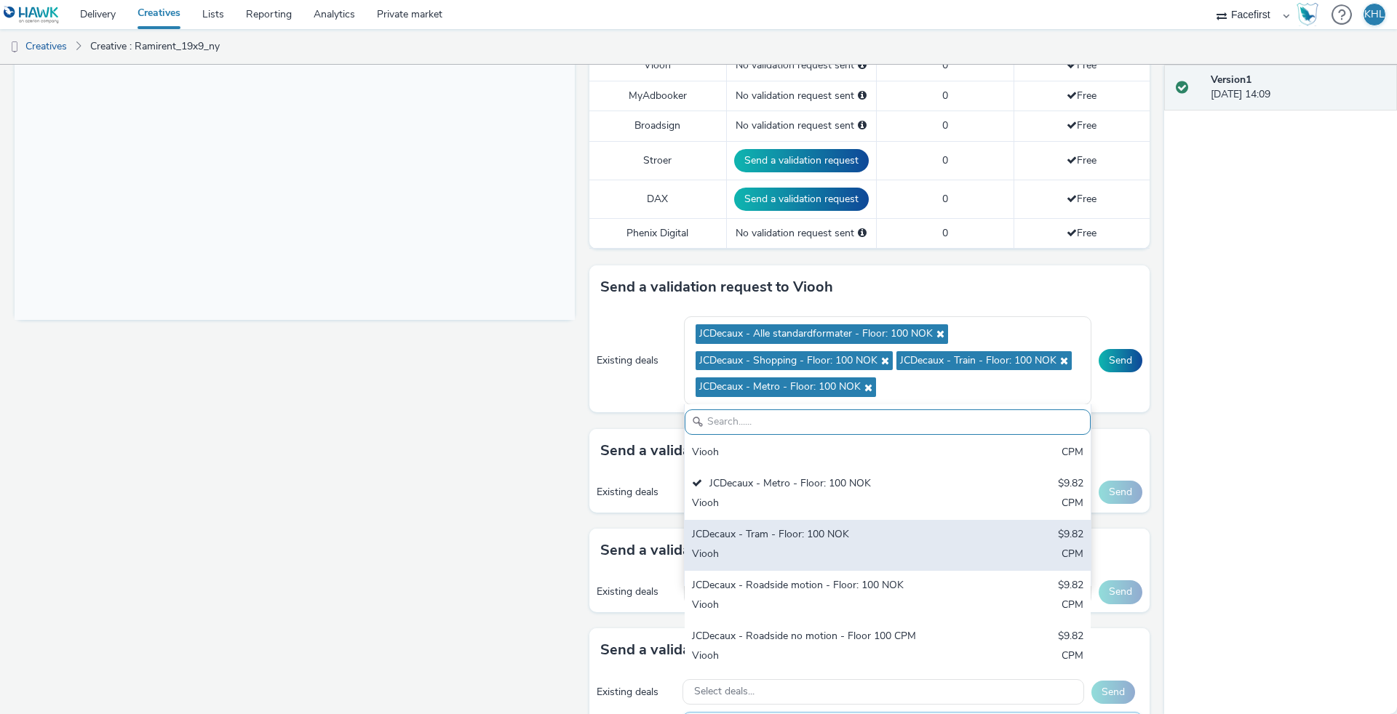
scroll to position [175, 0]
click at [819, 550] on div "Viooh" at bounding box center [821, 555] width 258 height 17
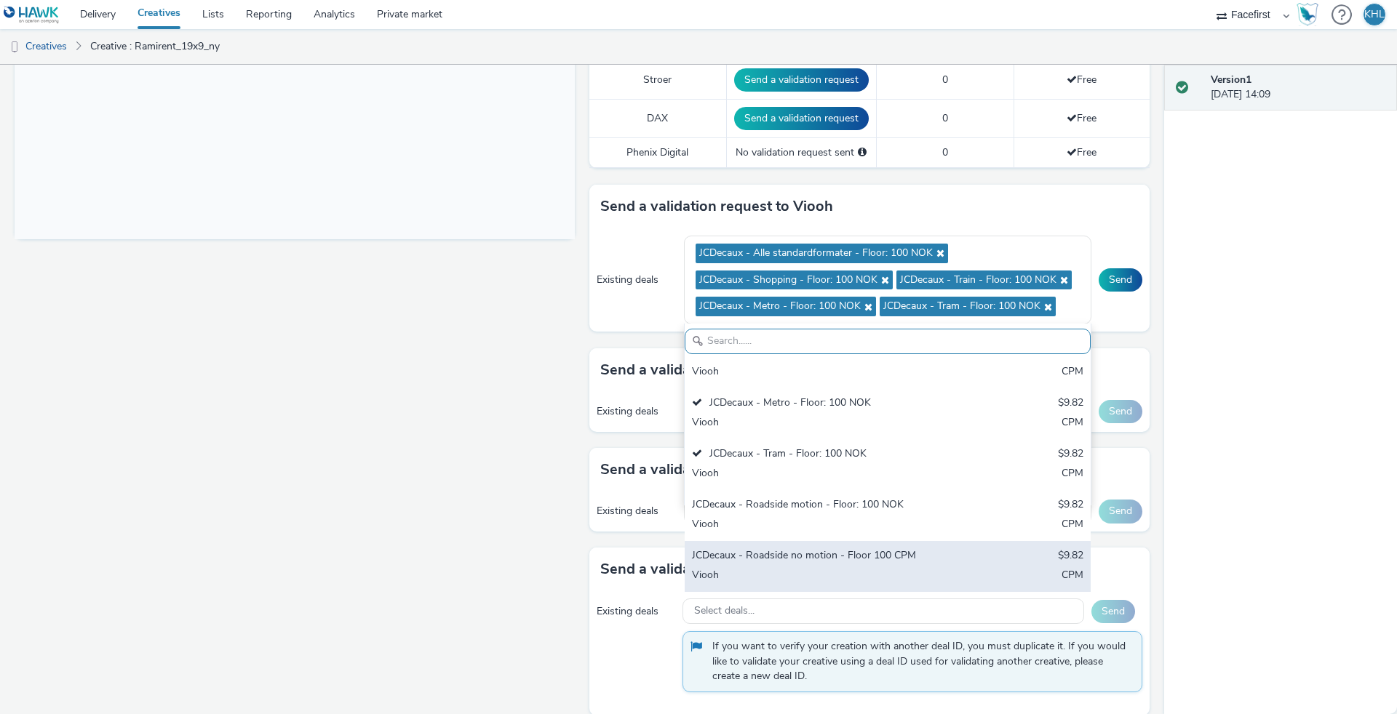
scroll to position [533, 0]
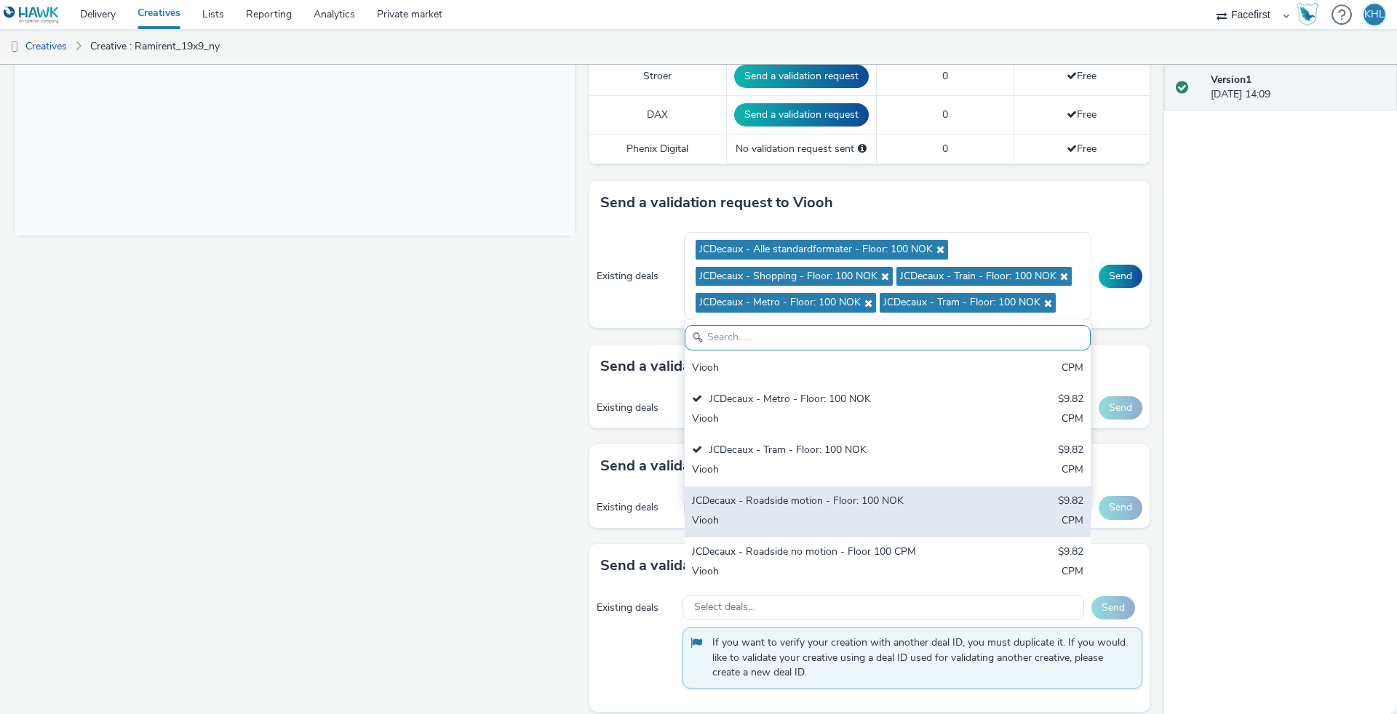
click at [824, 521] on div "Viooh" at bounding box center [821, 522] width 258 height 17
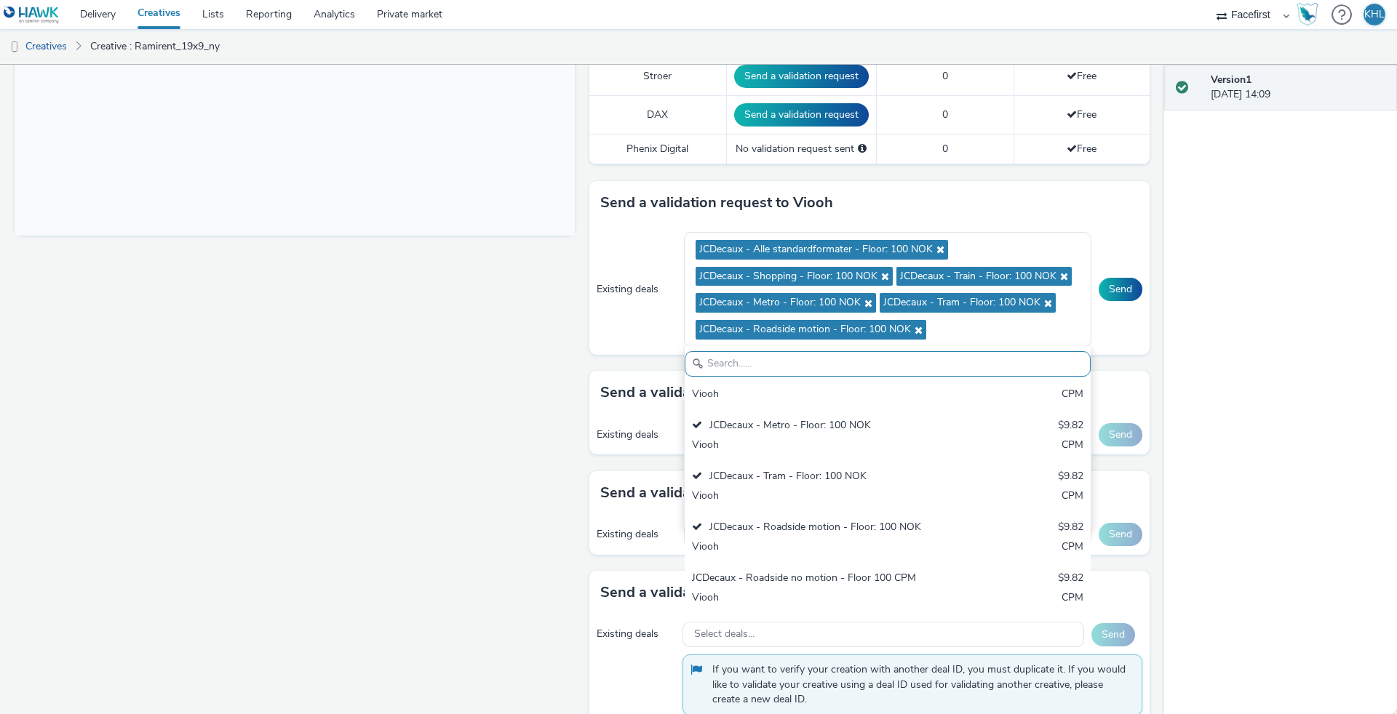
drag, startPoint x: 393, startPoint y: 495, endPoint x: 415, endPoint y: 493, distance: 21.9
click at [394, 495] on div "Fullscreen" at bounding box center [298, 305] width 567 height 1333
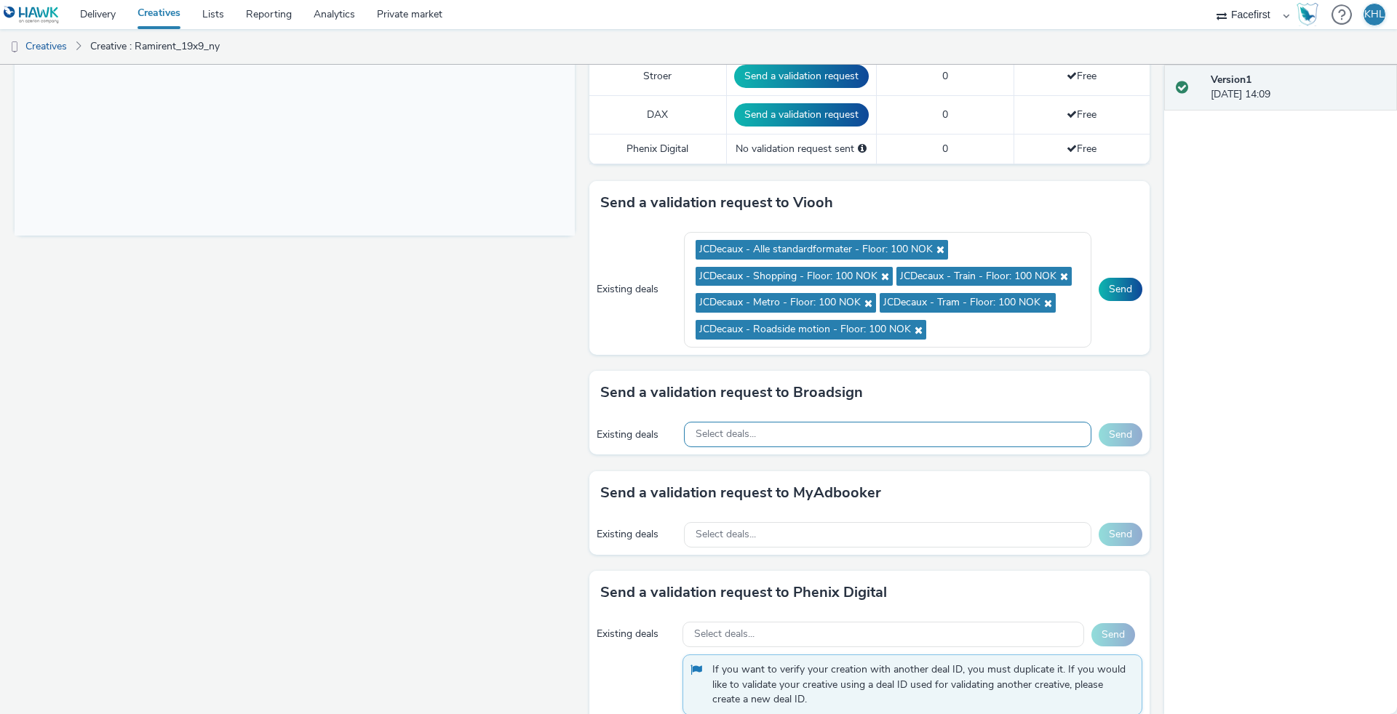
click at [776, 431] on div "Select deals..." at bounding box center [887, 434] width 407 height 25
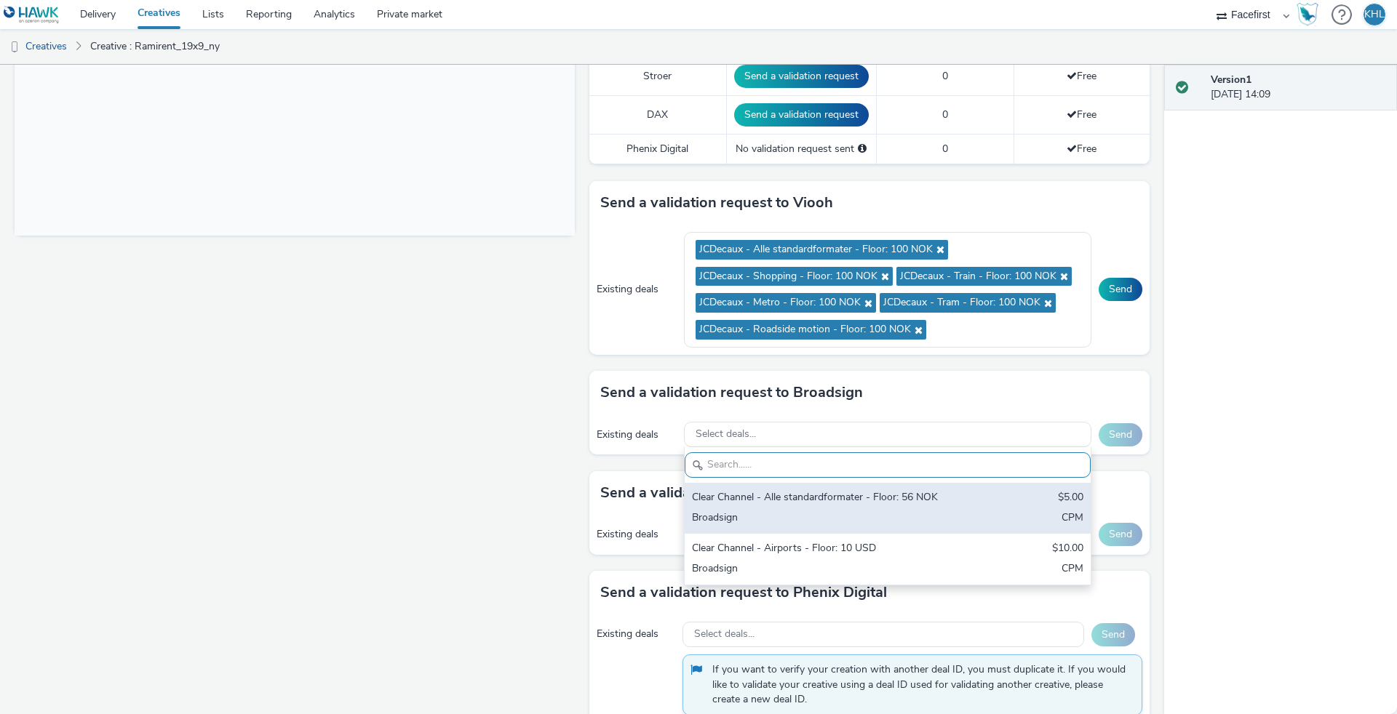
click at [895, 511] on div "Broadsign" at bounding box center [821, 519] width 258 height 17
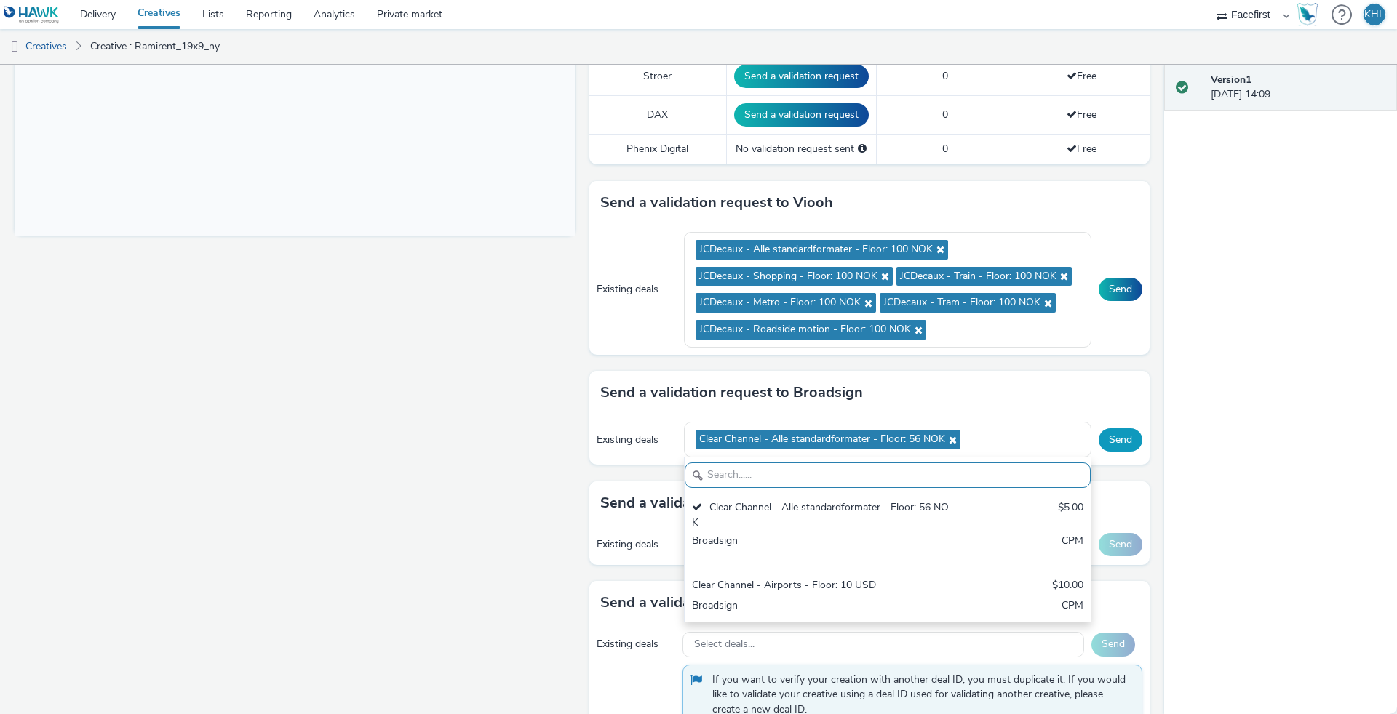
click at [1124, 443] on button "Send" at bounding box center [1121, 440] width 44 height 23
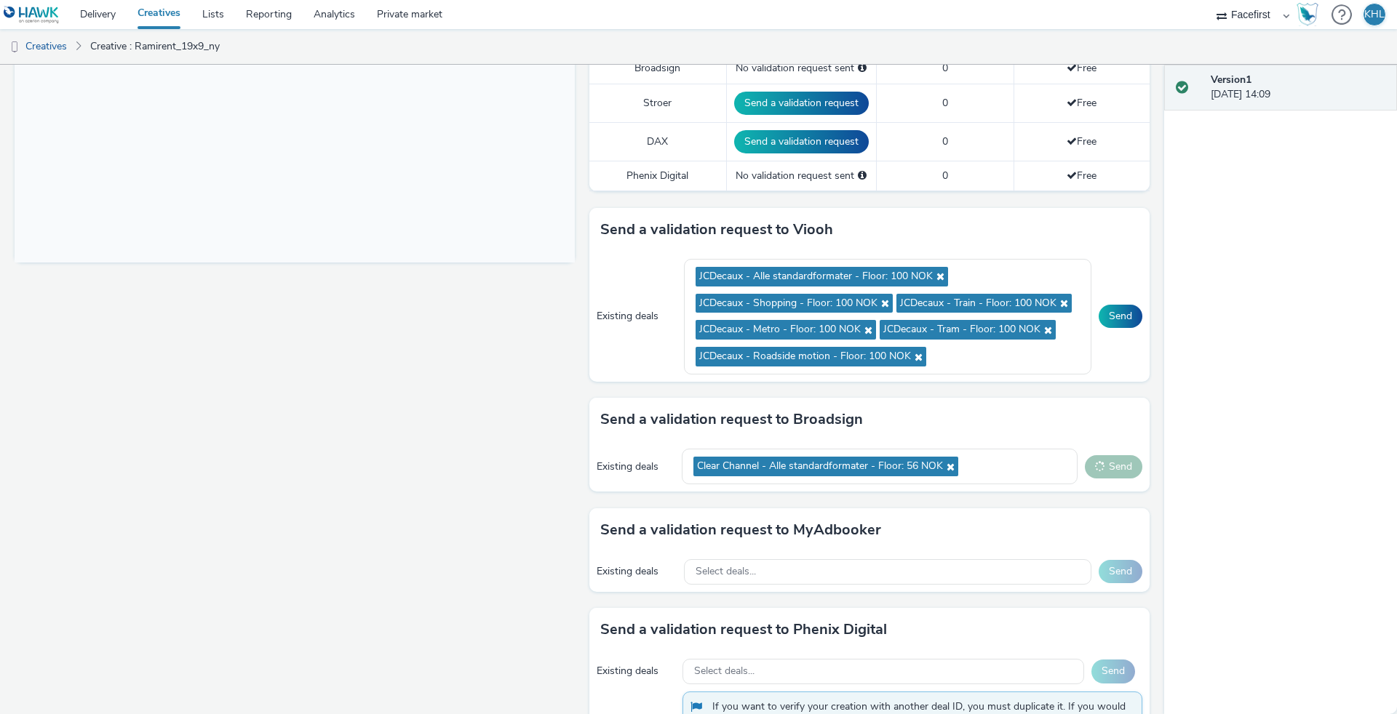
scroll to position [498, 0]
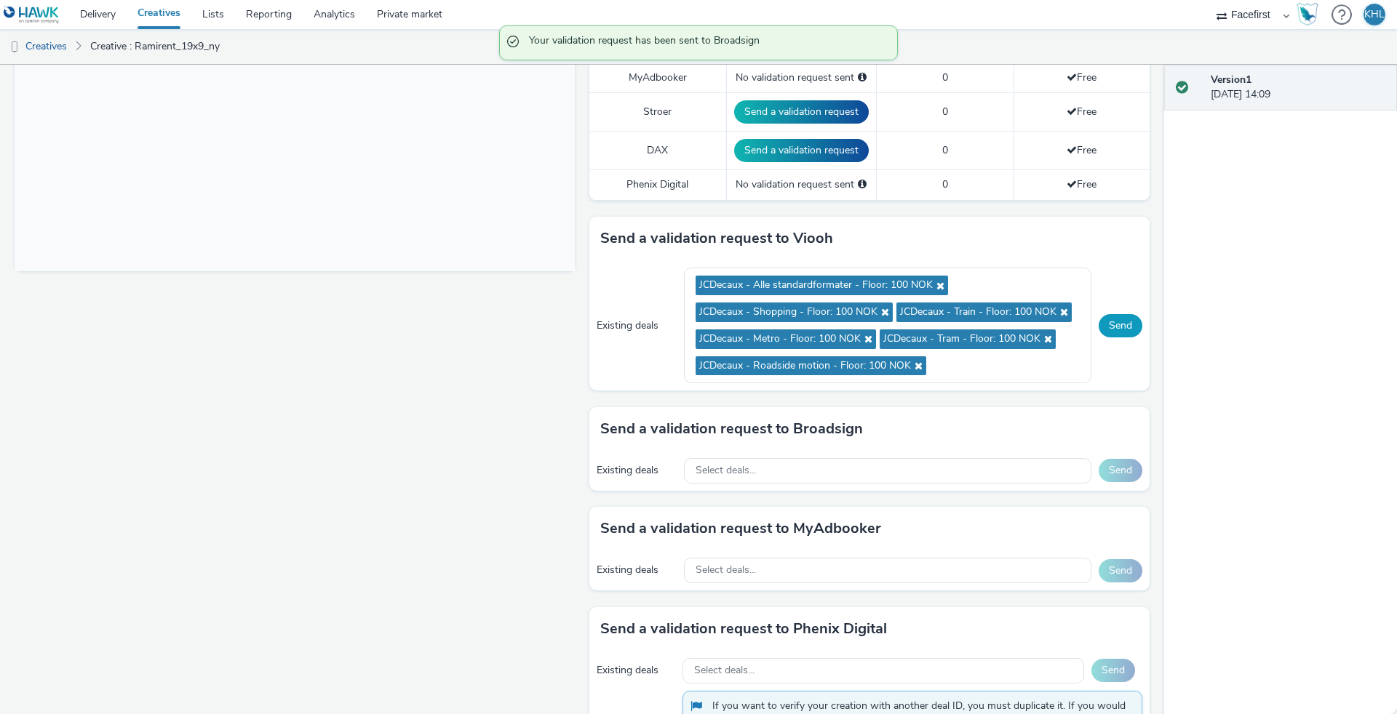
click at [1123, 330] on button "Send" at bounding box center [1121, 325] width 44 height 23
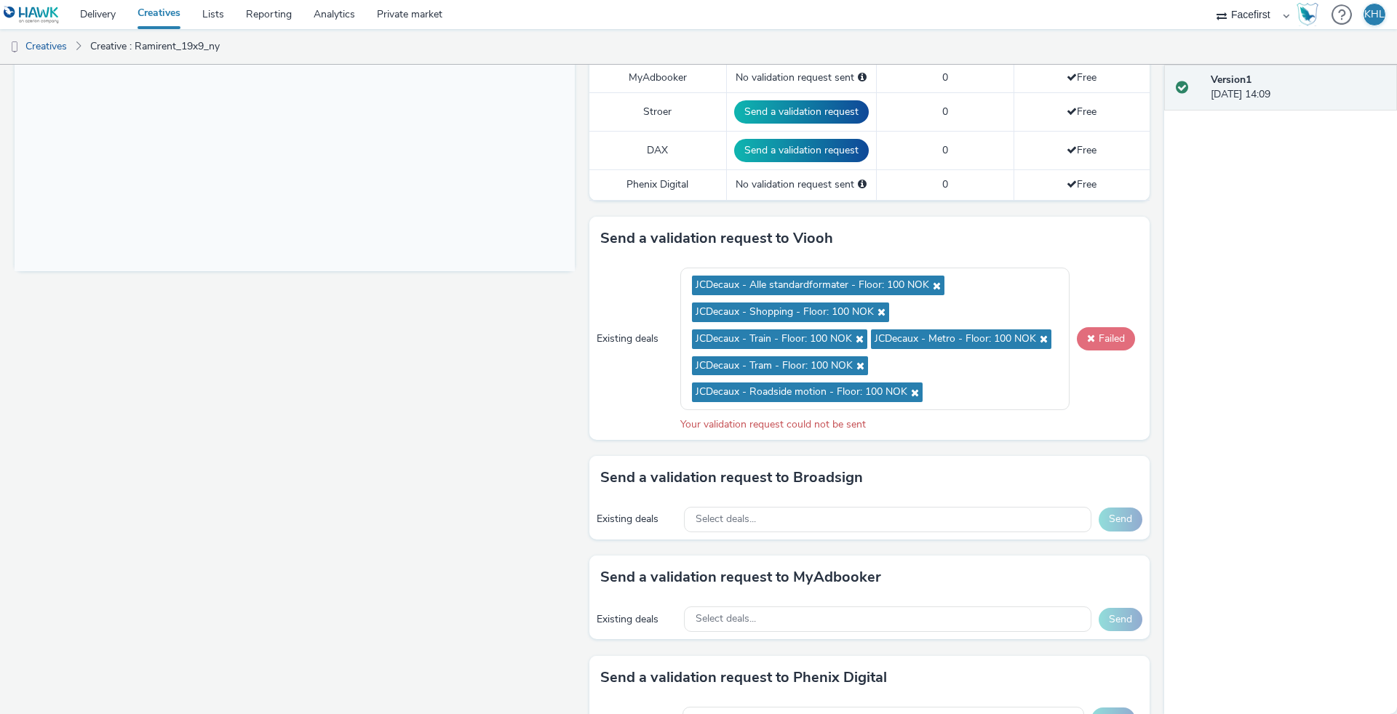
click at [1097, 344] on button "Failed" at bounding box center [1106, 338] width 58 height 23
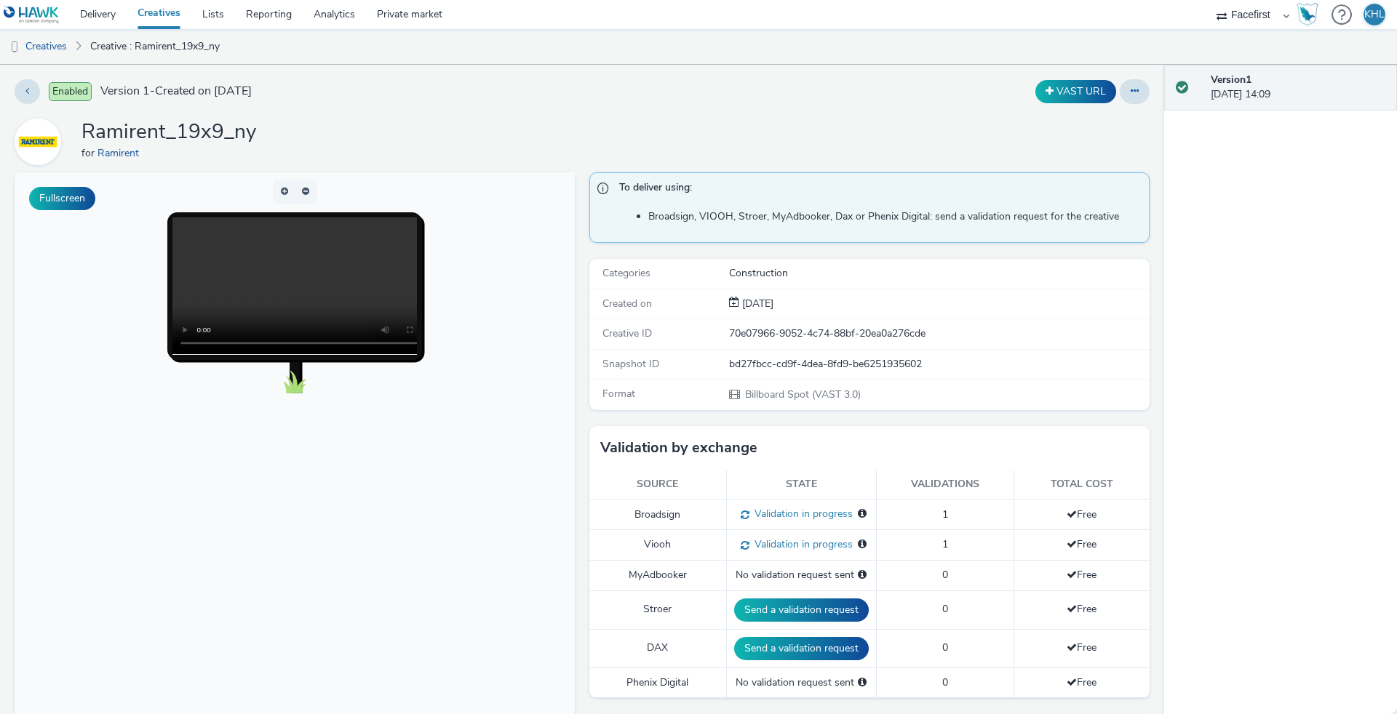
scroll to position [0, 0]
click at [301, 714] on html at bounding box center [295, 470] width 560 height 597
click at [295, 279] on video at bounding box center [309, 286] width 274 height 137
click at [205, 345] on video at bounding box center [309, 286] width 274 height 137
click at [156, 7] on link "Creatives" at bounding box center [159, 14] width 65 height 29
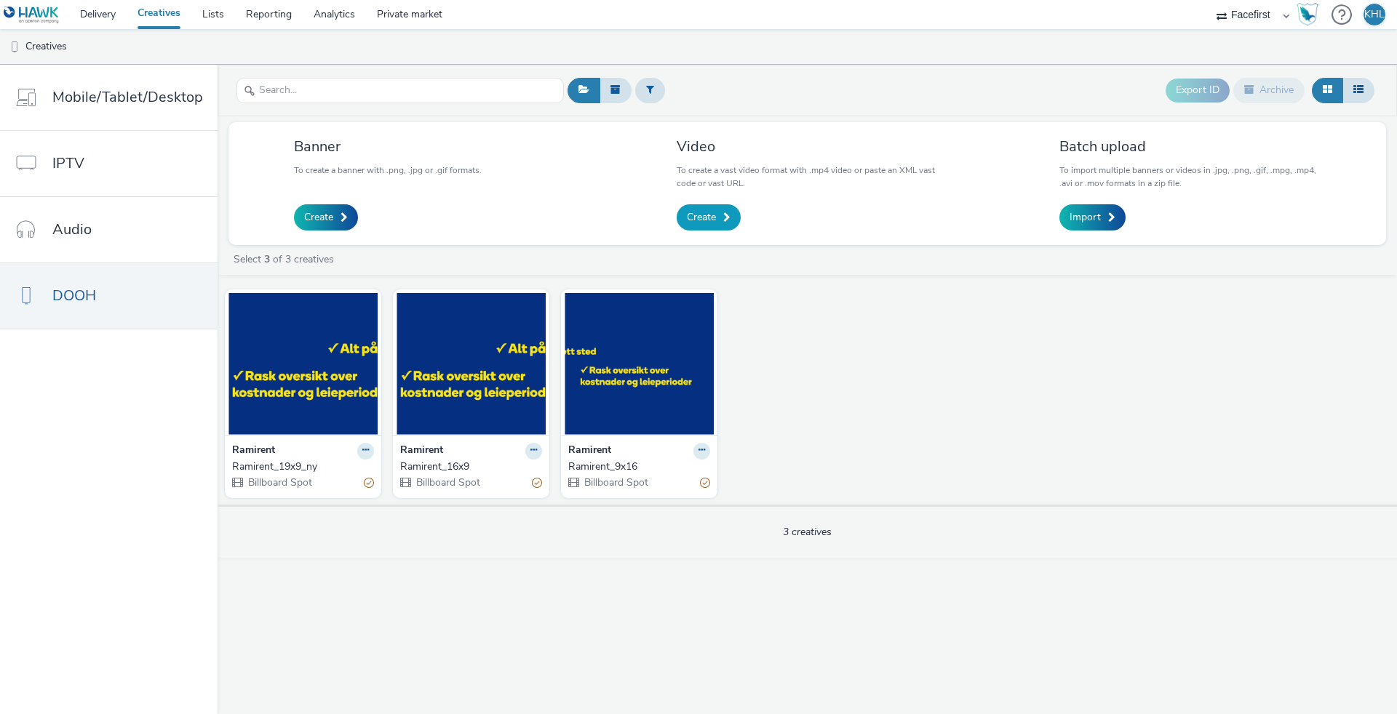
click at [700, 210] on span "Create" at bounding box center [701, 217] width 29 height 15
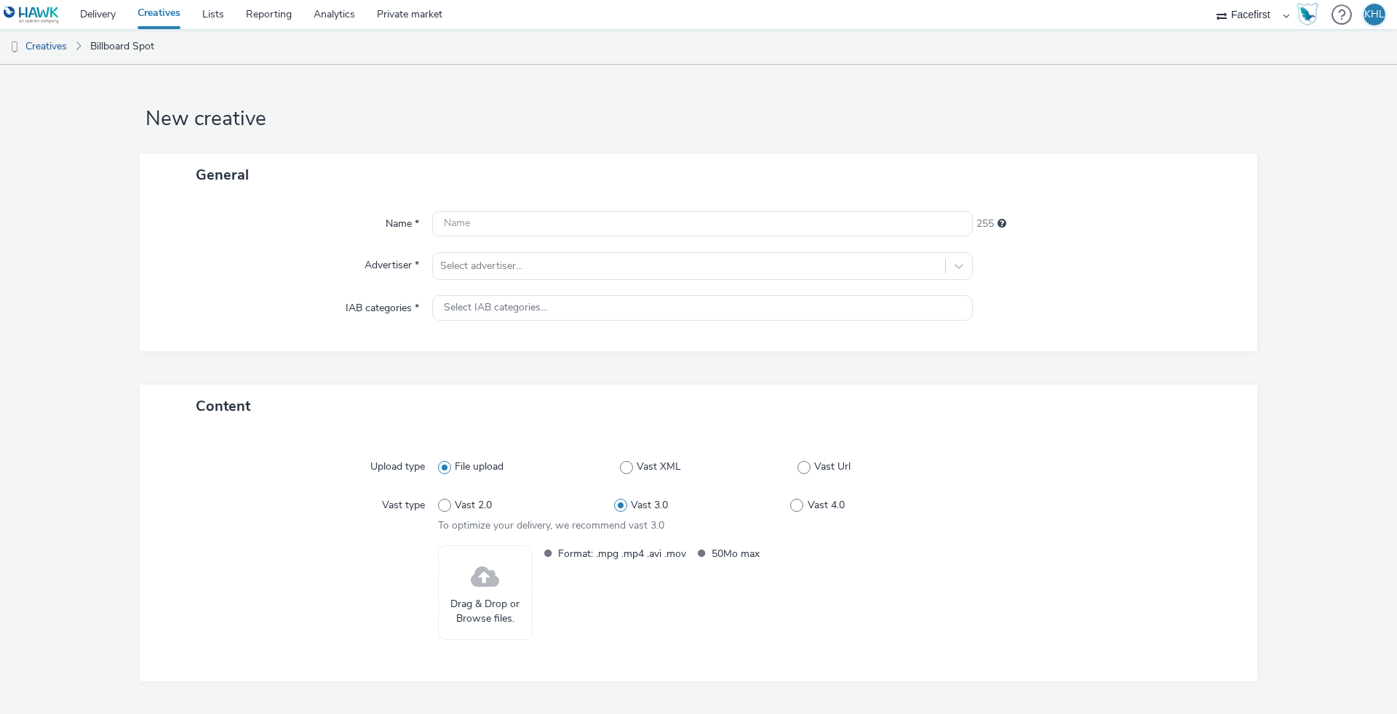
click at [143, 15] on link "Creatives" at bounding box center [159, 14] width 65 height 29
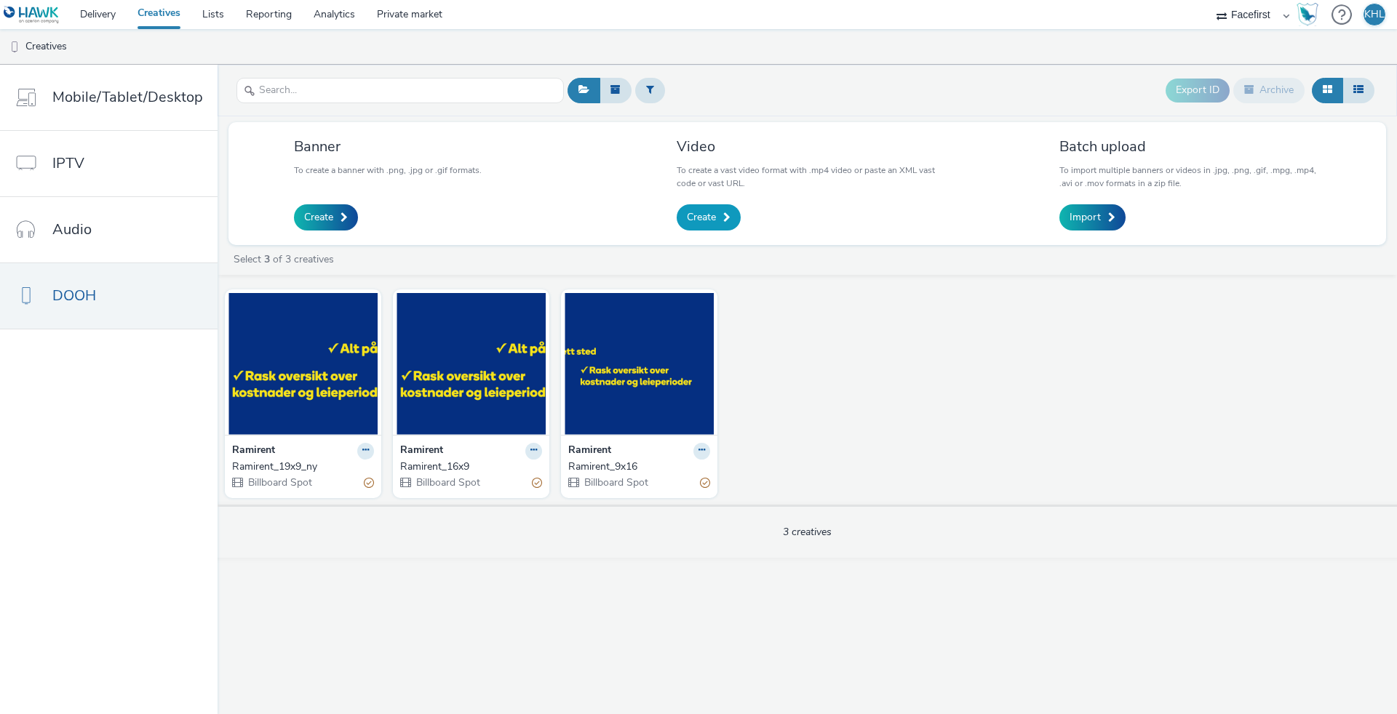
click at [701, 210] on span "Create" at bounding box center [701, 217] width 29 height 15
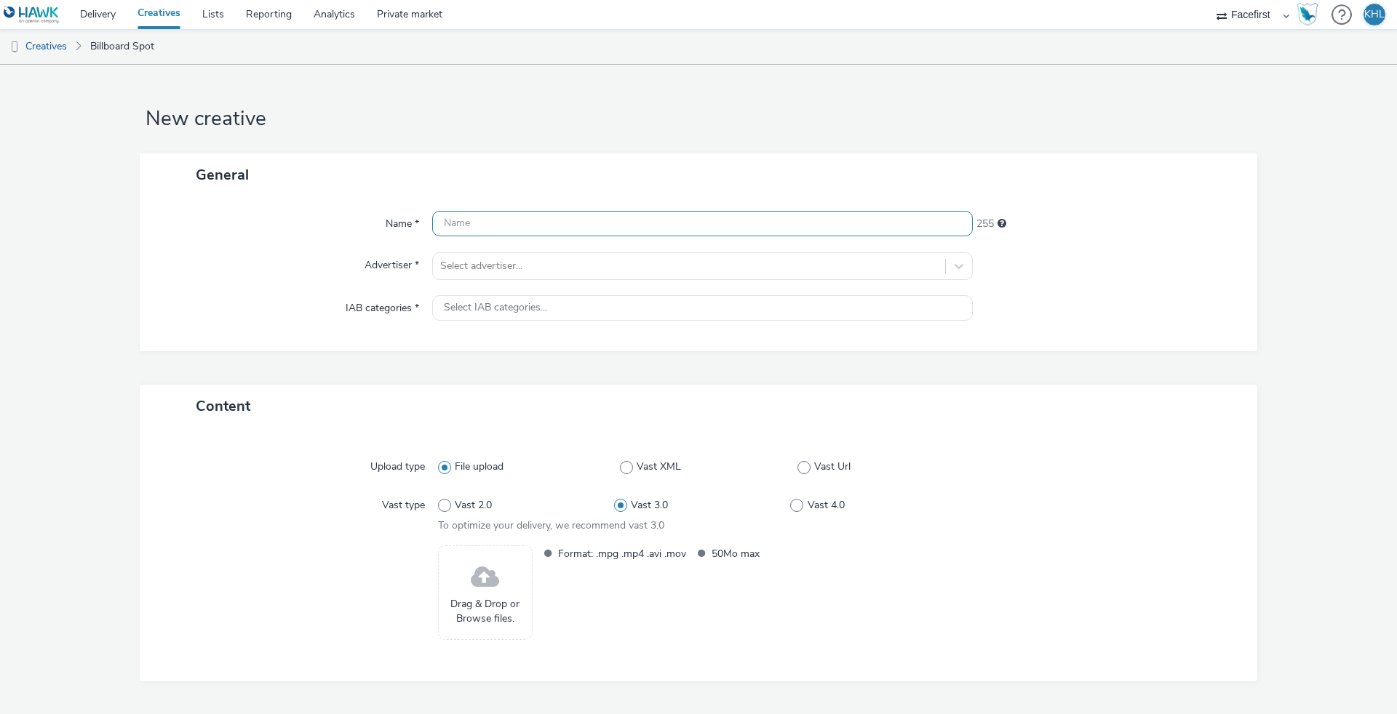
click at [478, 227] on input "text" at bounding box center [702, 223] width 541 height 25
type input "Ramirent_9x16_ny"
click at [559, 279] on div "Select advertiser..." at bounding box center [702, 266] width 541 height 28
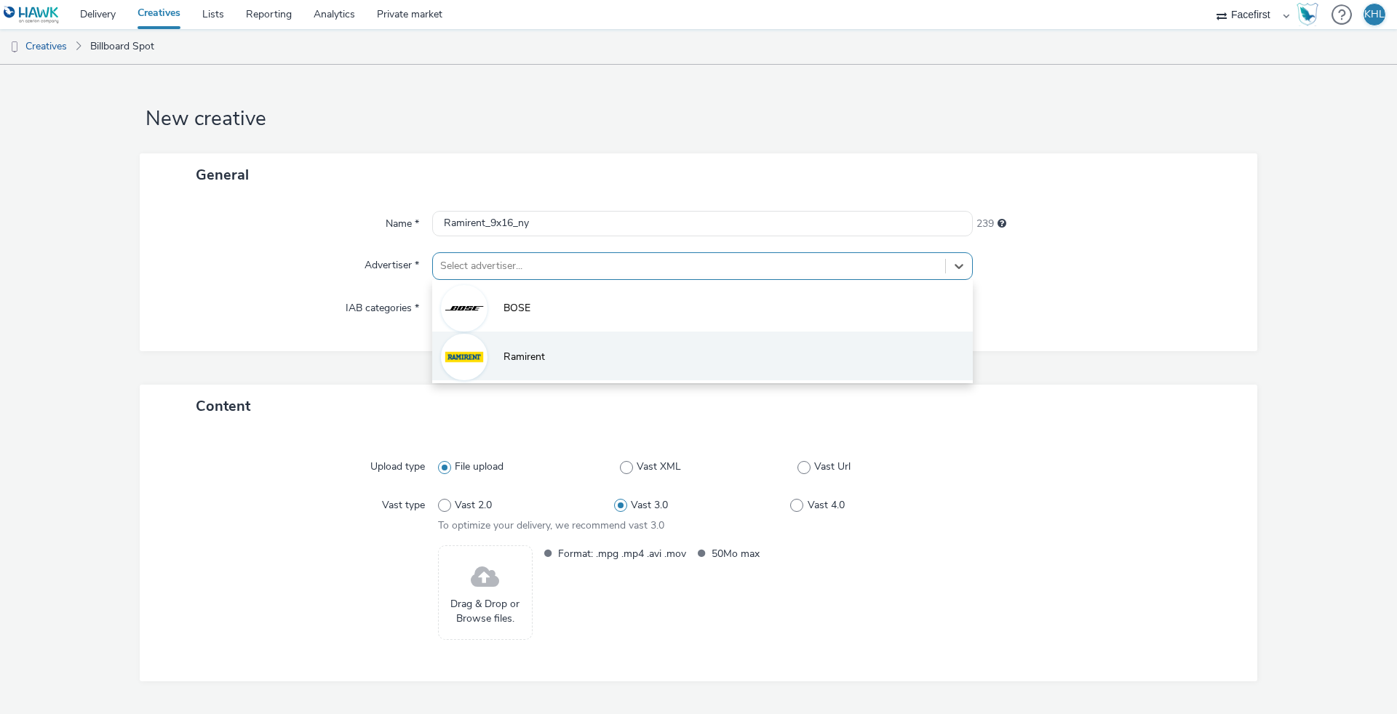
click at [534, 352] on span "Ramirent" at bounding box center [523, 357] width 41 height 15
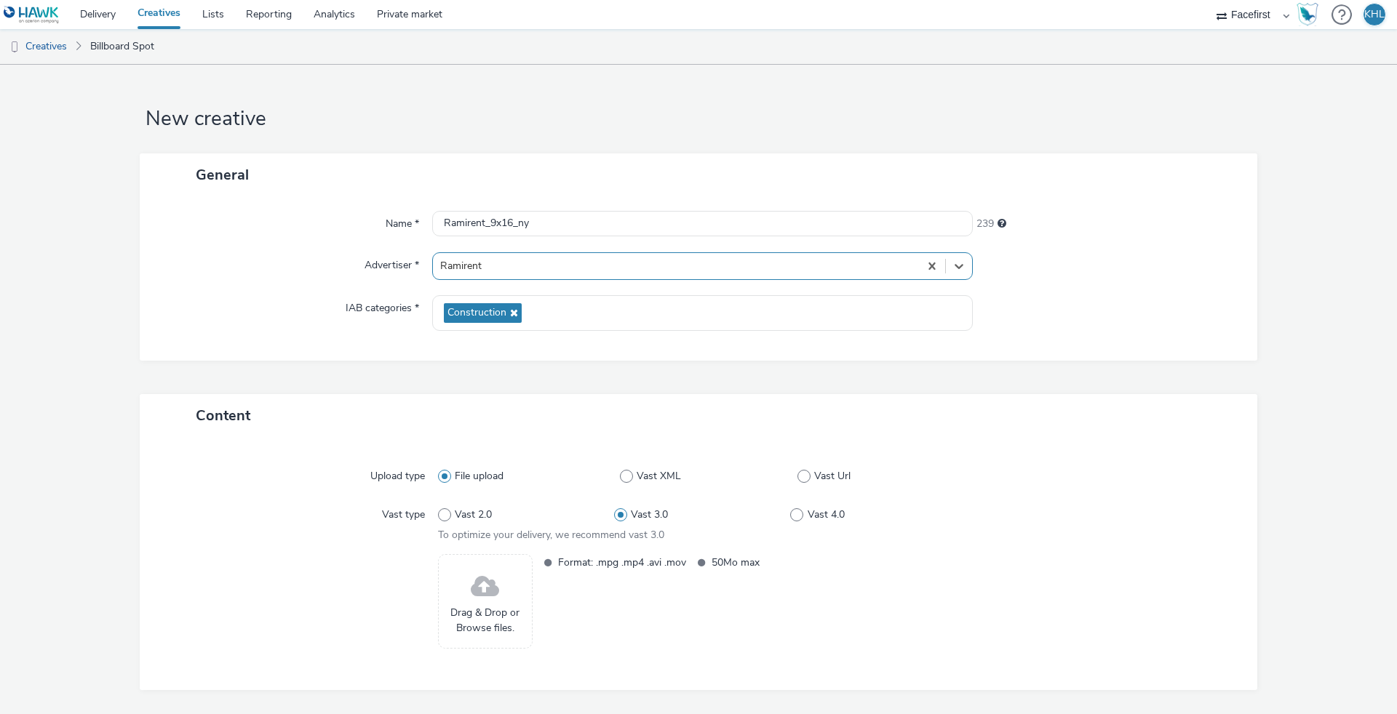
click at [471, 572] on span at bounding box center [485, 587] width 28 height 39
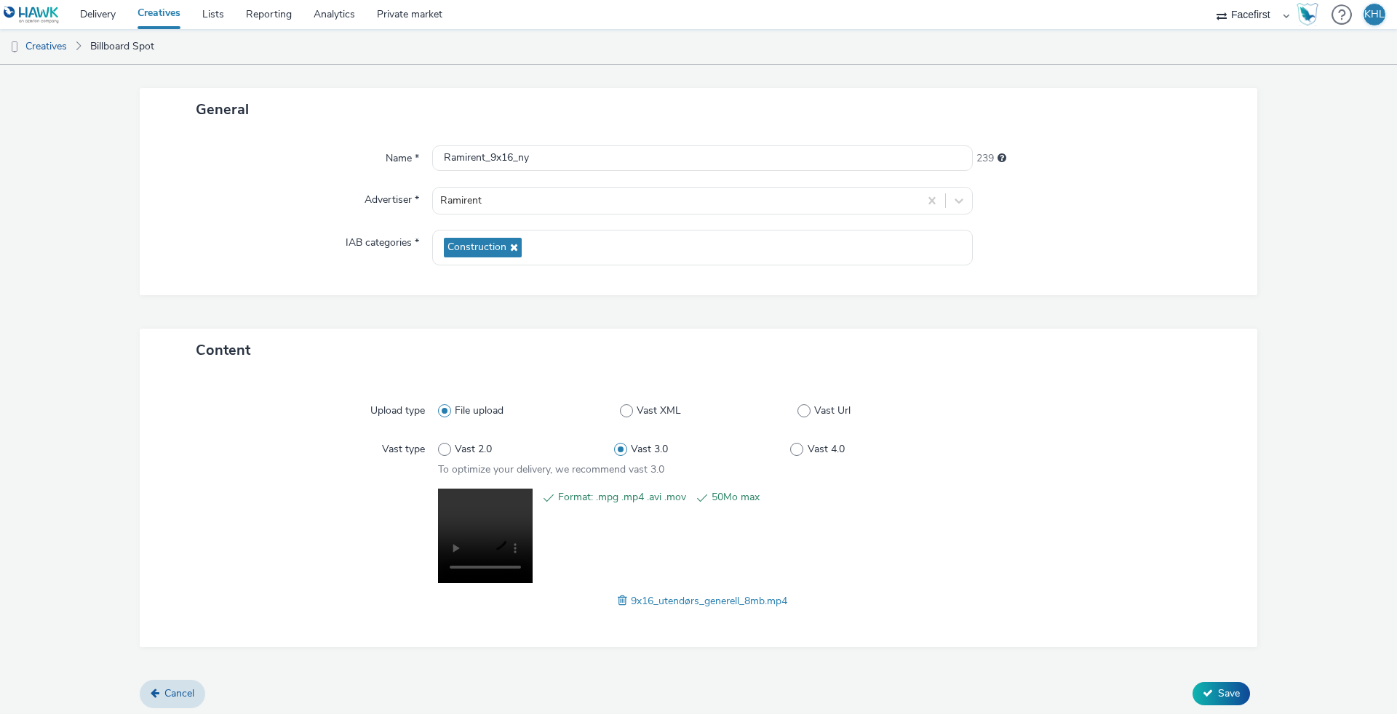
scroll to position [65, 0]
click at [1228, 688] on span "Save" at bounding box center [1229, 695] width 22 height 14
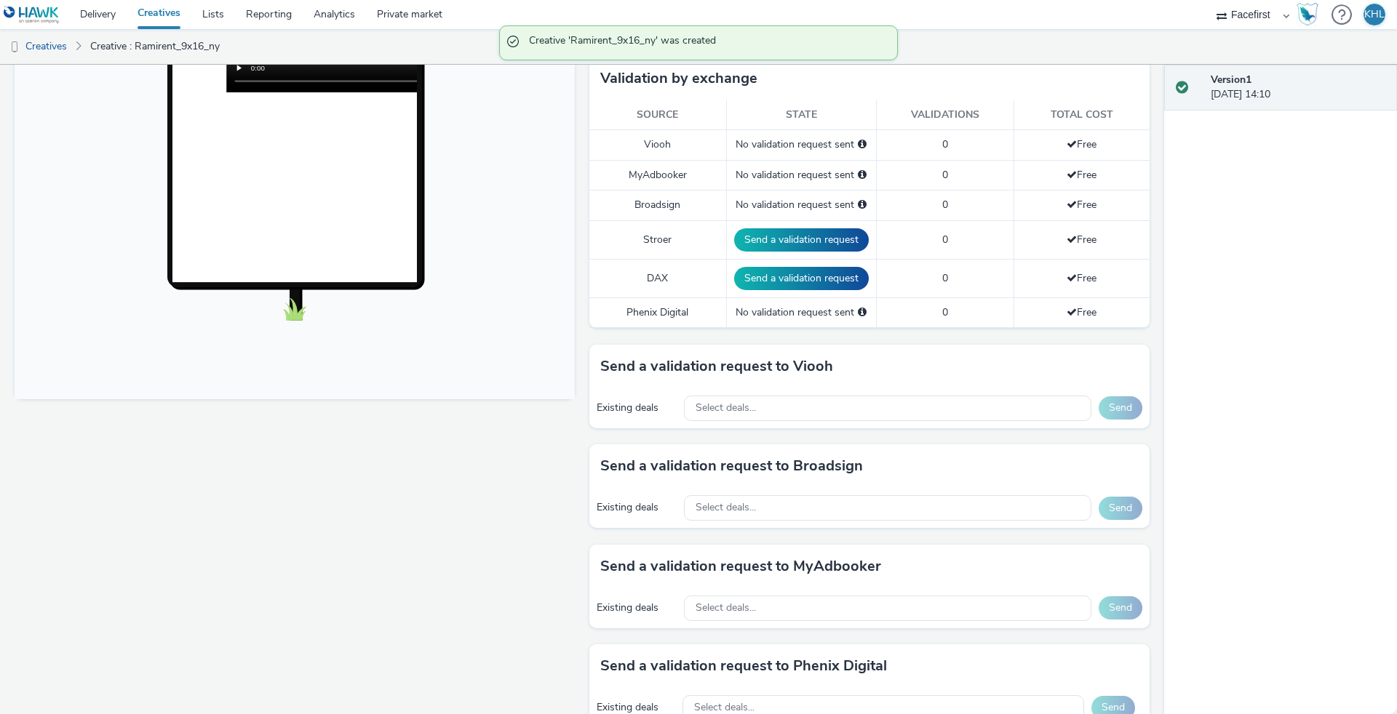
scroll to position [259, 0]
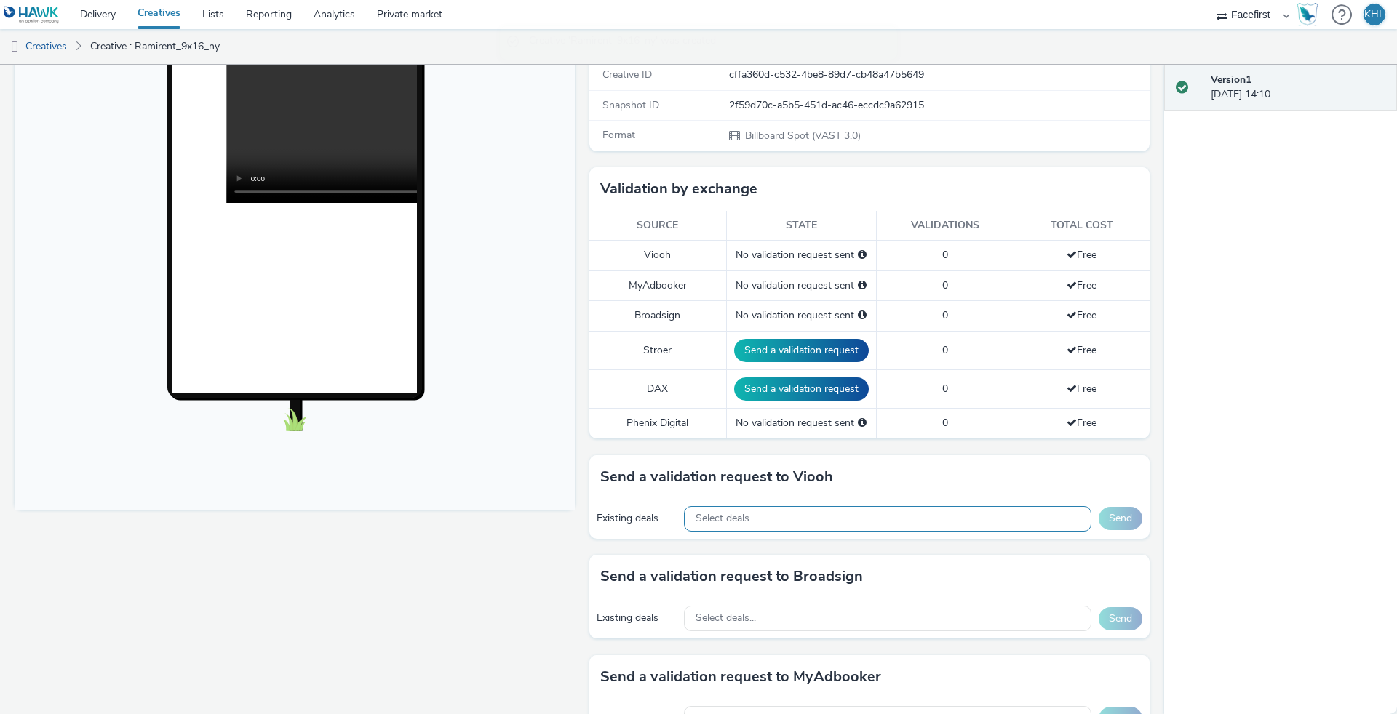
click at [828, 525] on div "Select deals..." at bounding box center [887, 518] width 407 height 25
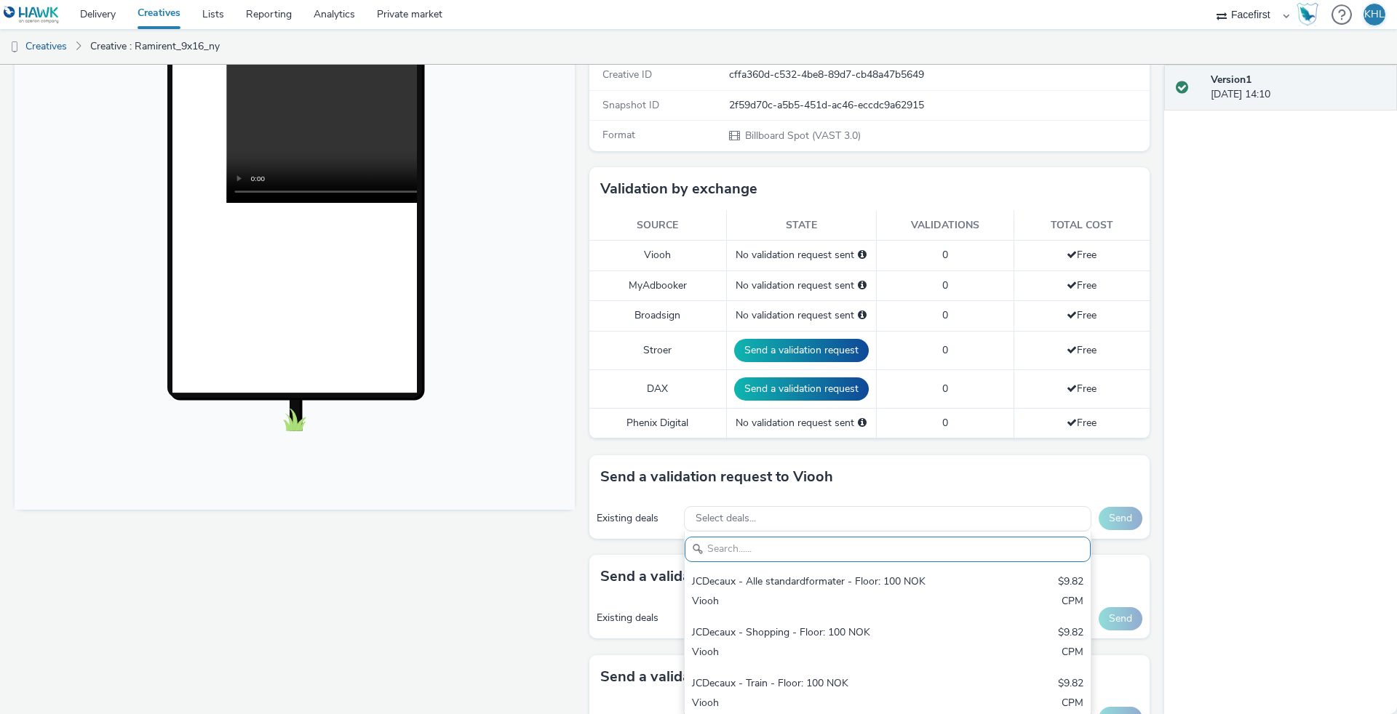
drag, startPoint x: 801, startPoint y: 589, endPoint x: 641, endPoint y: 585, distance: 160.1
click at [801, 589] on div "JCDecaux - Alle standardformater - Floor: 100 NOK $9.82 Viooh CPM" at bounding box center [888, 592] width 406 height 51
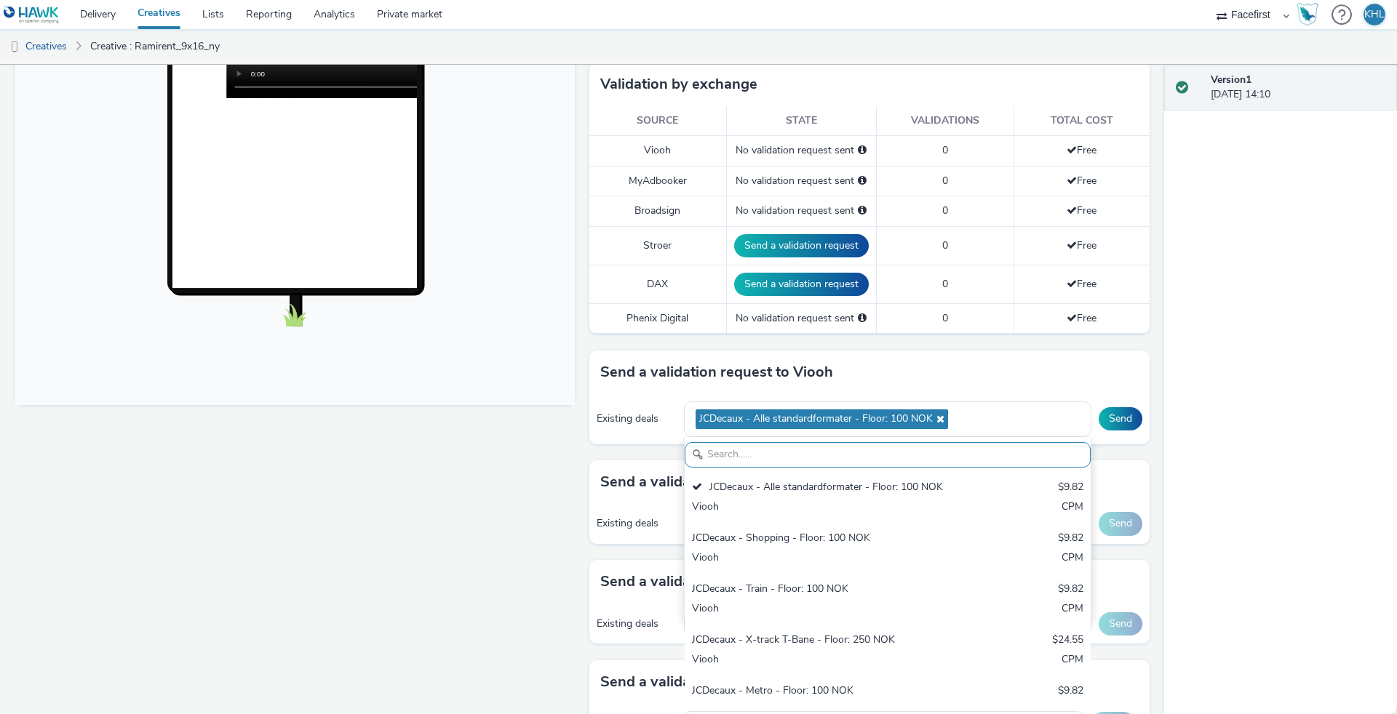
scroll to position [399, 0]
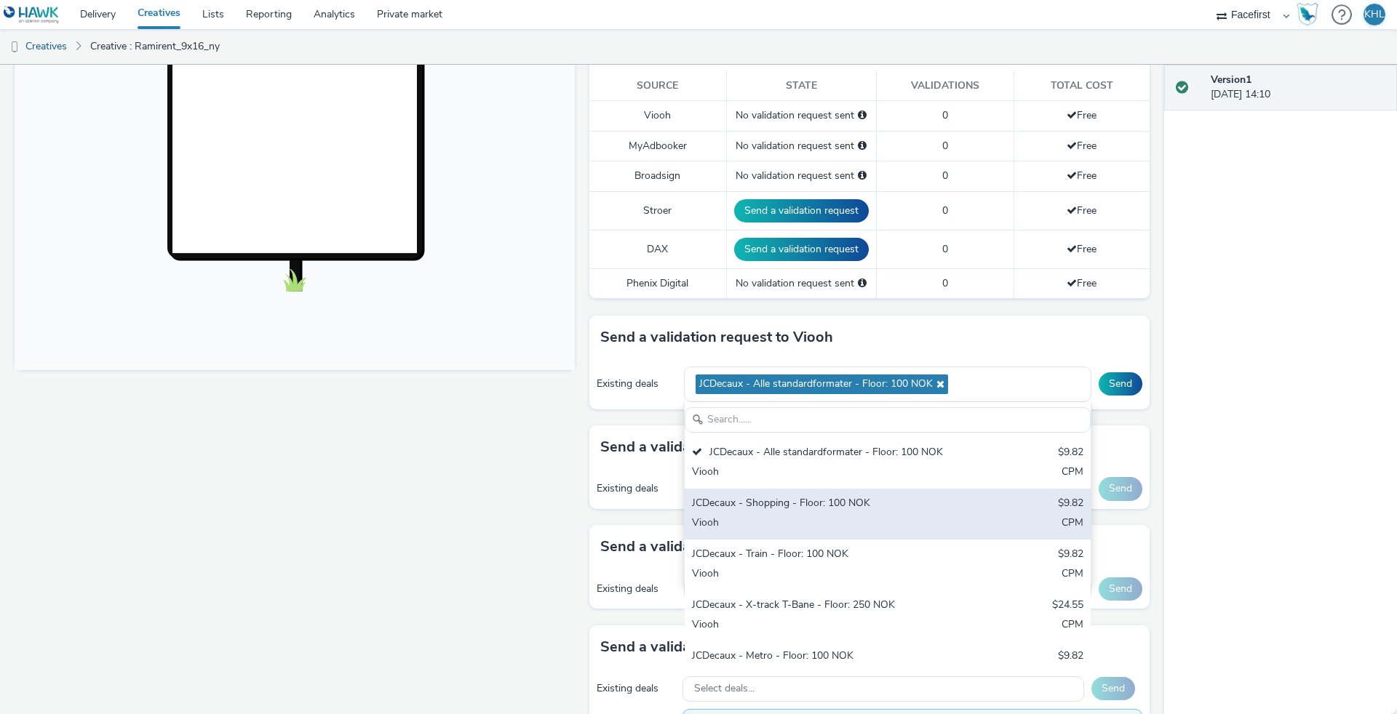
click at [757, 516] on div "Viooh" at bounding box center [821, 524] width 258 height 17
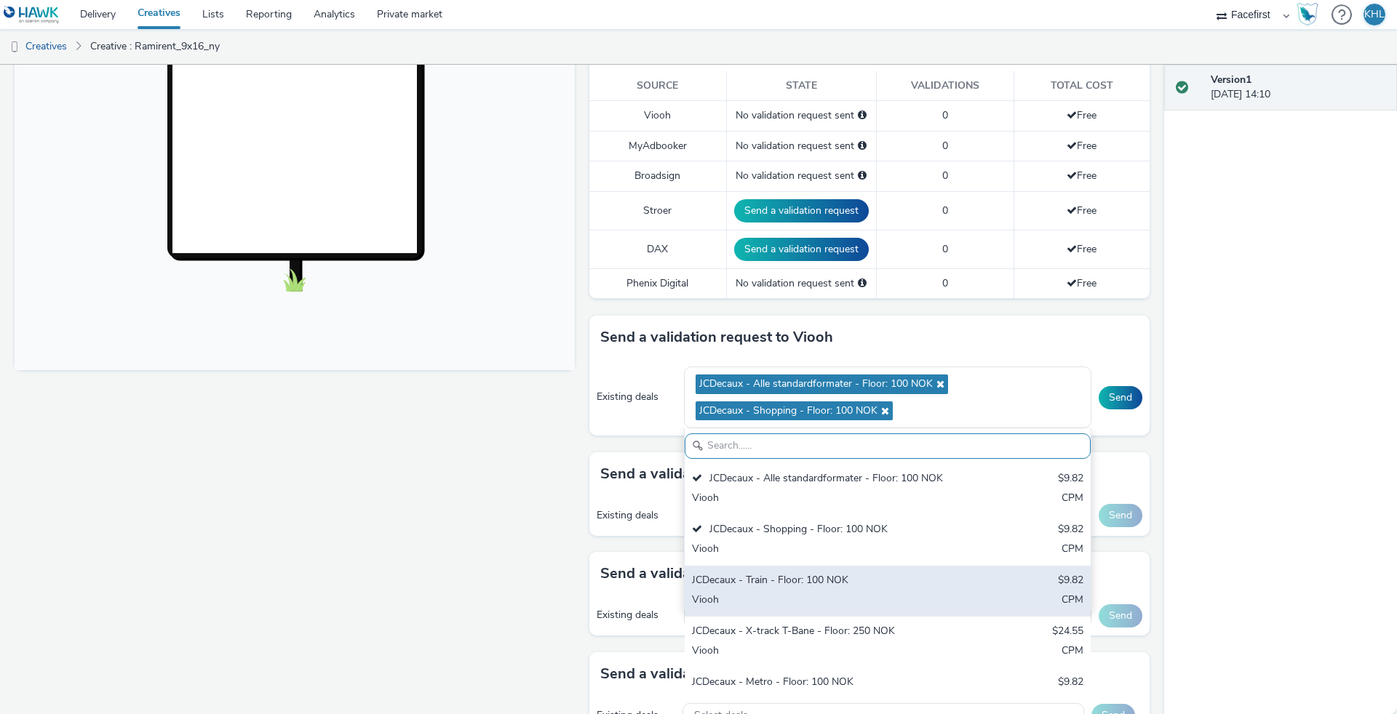
click at [757, 577] on div "JCDecaux - Train - Floor: 100 NOK" at bounding box center [821, 581] width 258 height 17
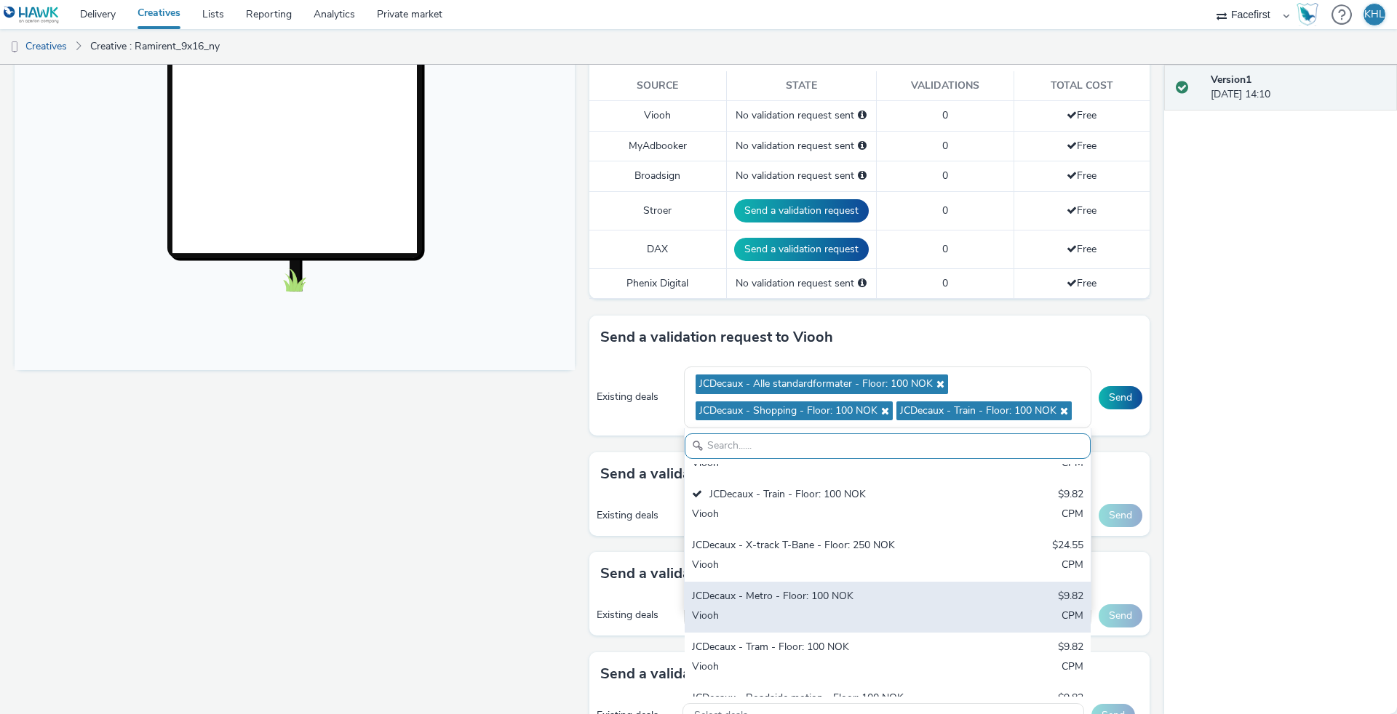
scroll to position [87, 0]
click at [810, 613] on div "Viooh" at bounding box center [821, 616] width 258 height 17
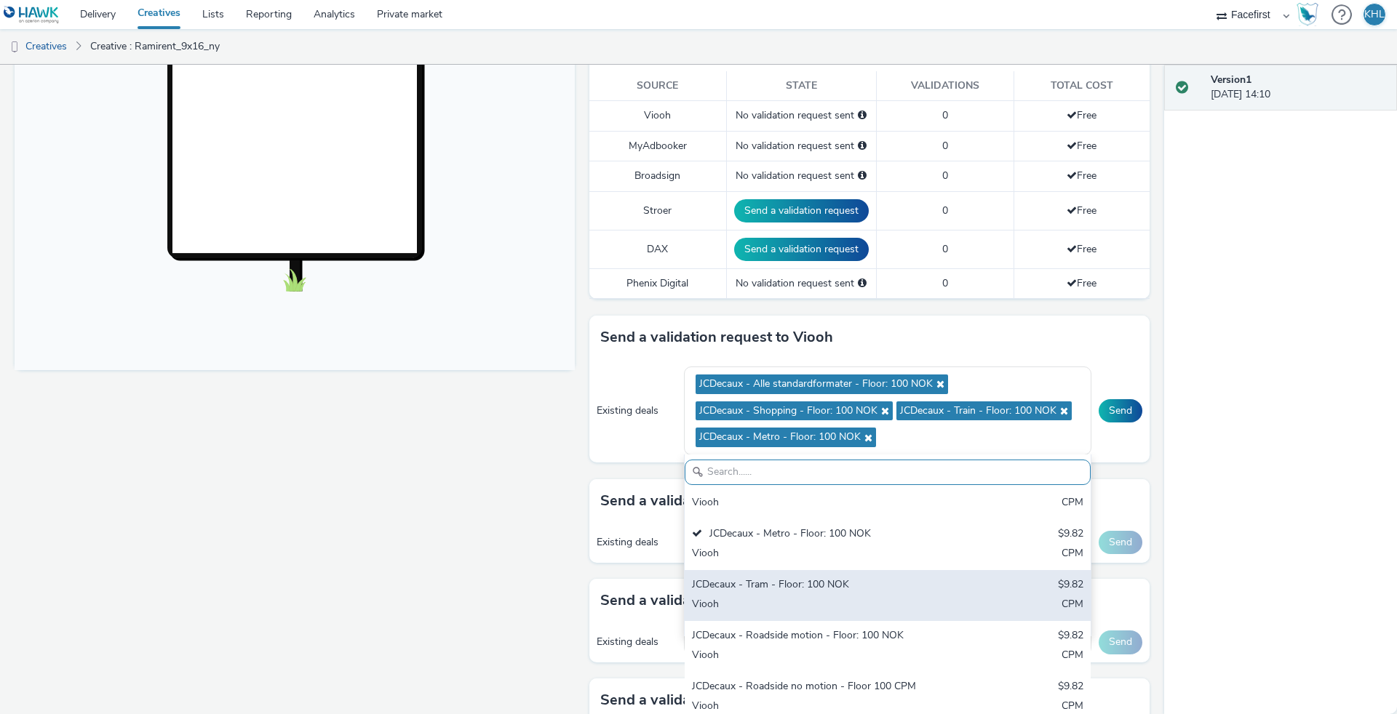
scroll to position [175, 0]
click at [825, 597] on div "Viooh" at bounding box center [821, 605] width 258 height 17
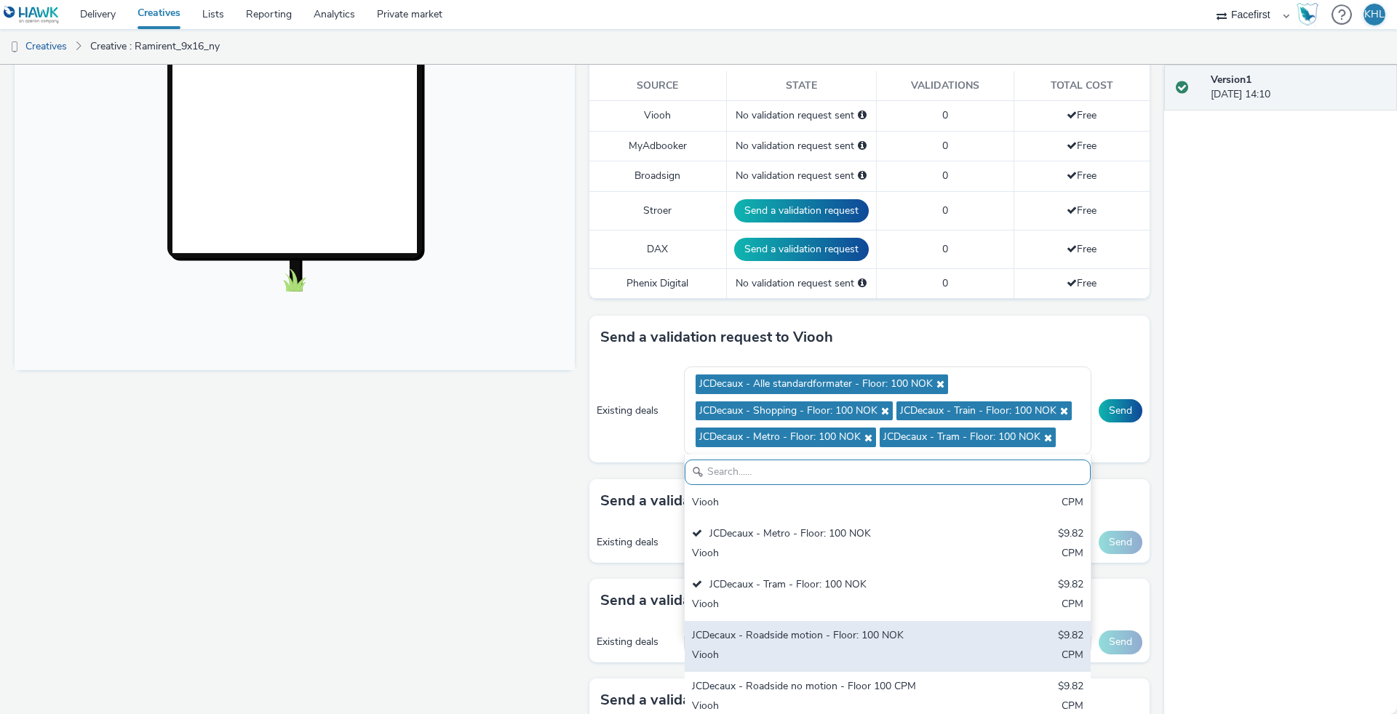
click at [824, 632] on div "JCDecaux - Roadside motion - Floor: 100 NOK" at bounding box center [821, 637] width 258 height 17
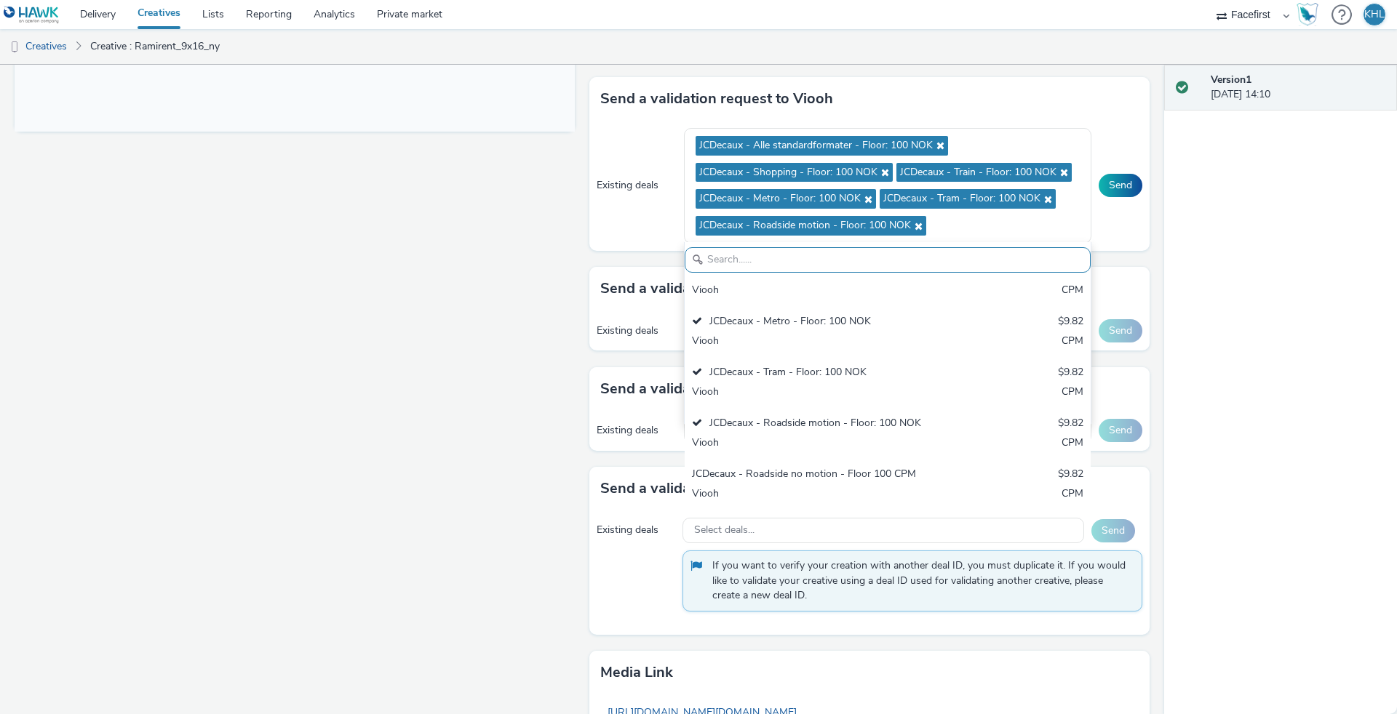
scroll to position [643, 0]
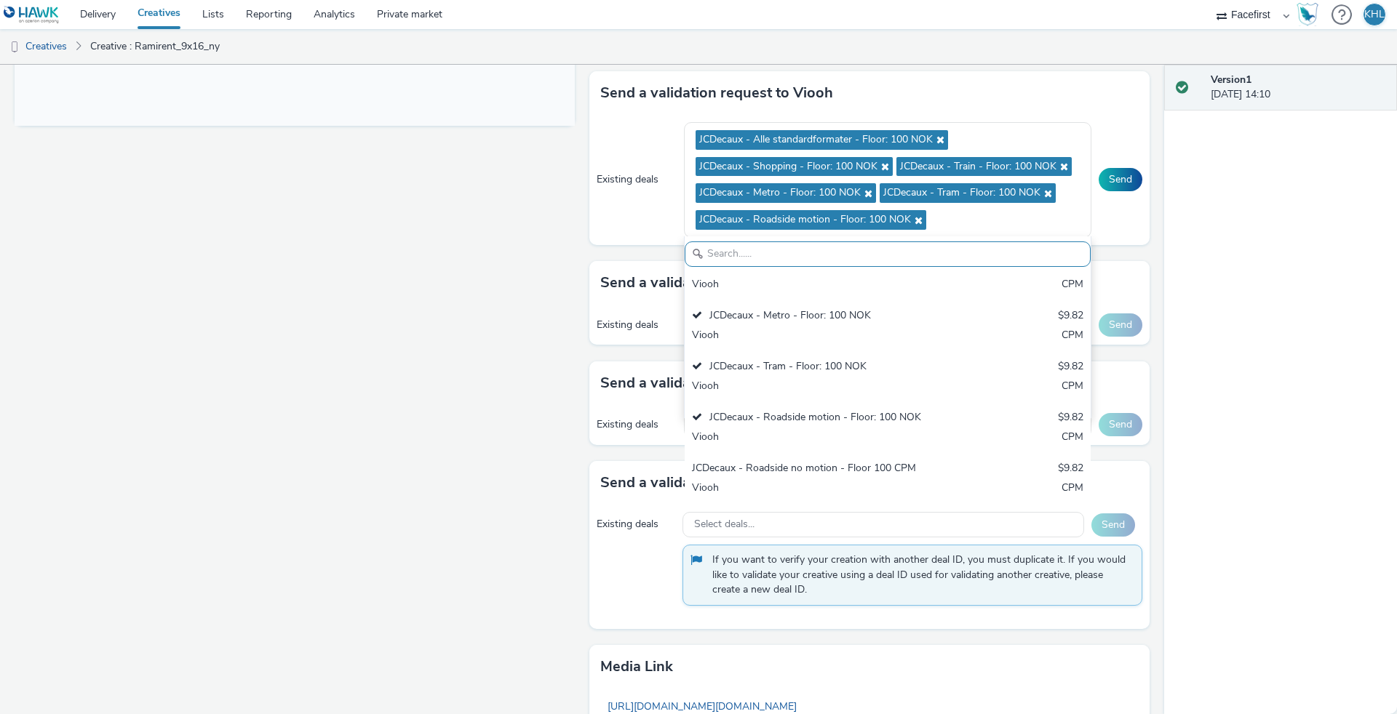
click at [1206, 319] on div "Version 1 03 September 2025, 14:10" at bounding box center [1280, 390] width 233 height 650
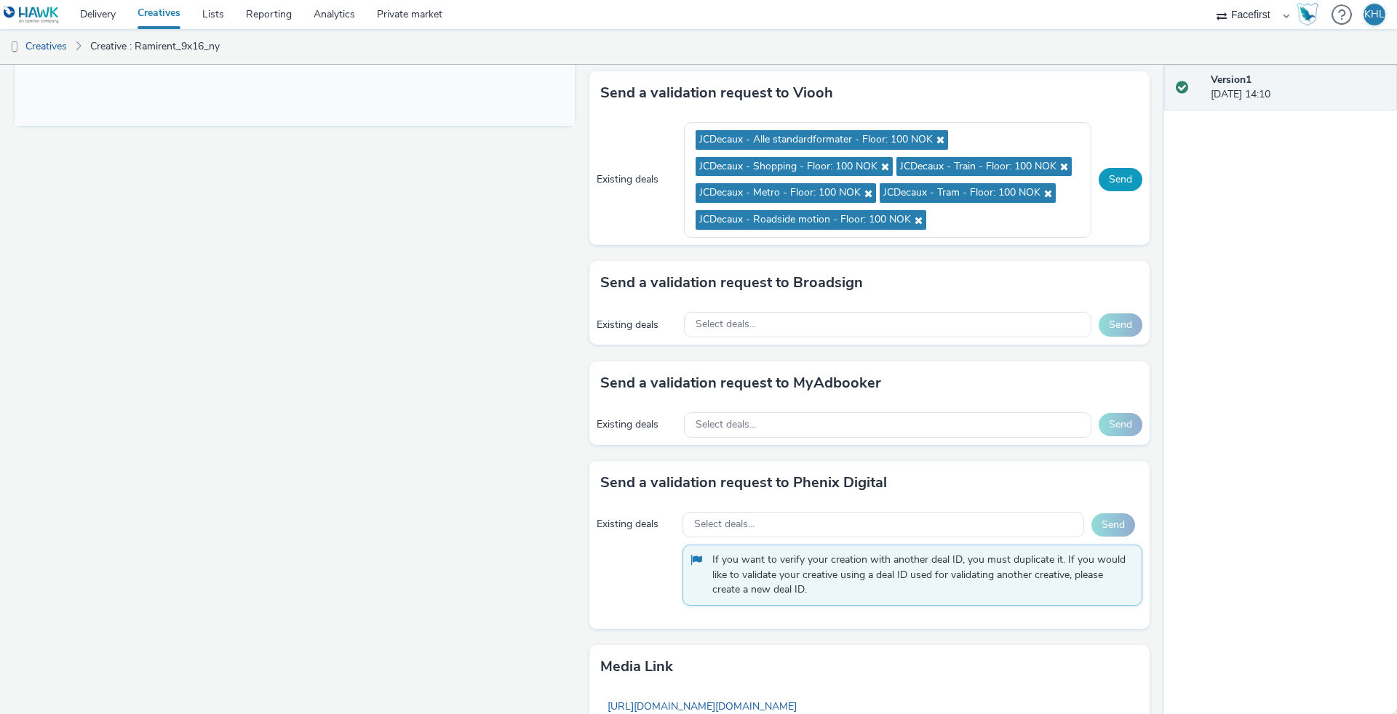
click at [1121, 173] on button "Send" at bounding box center [1121, 179] width 44 height 23
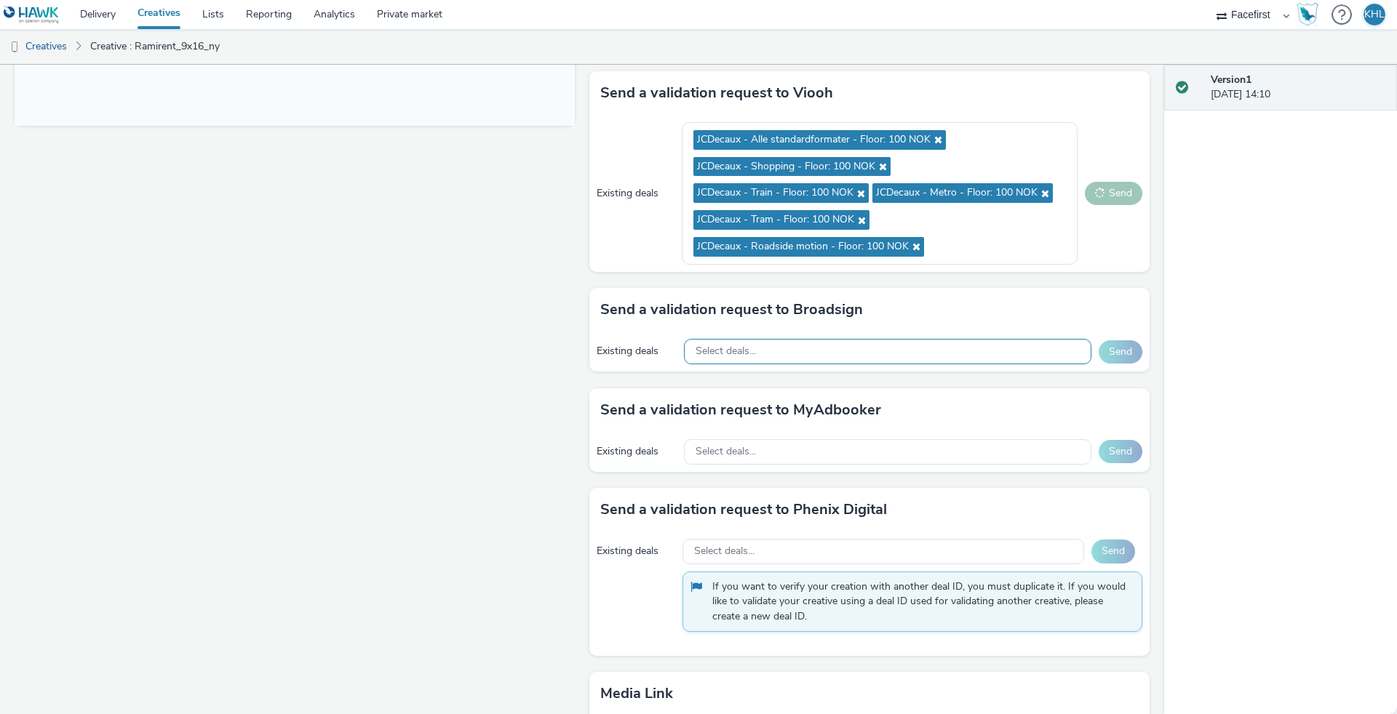
click at [918, 352] on div "Select deals..." at bounding box center [887, 351] width 407 height 25
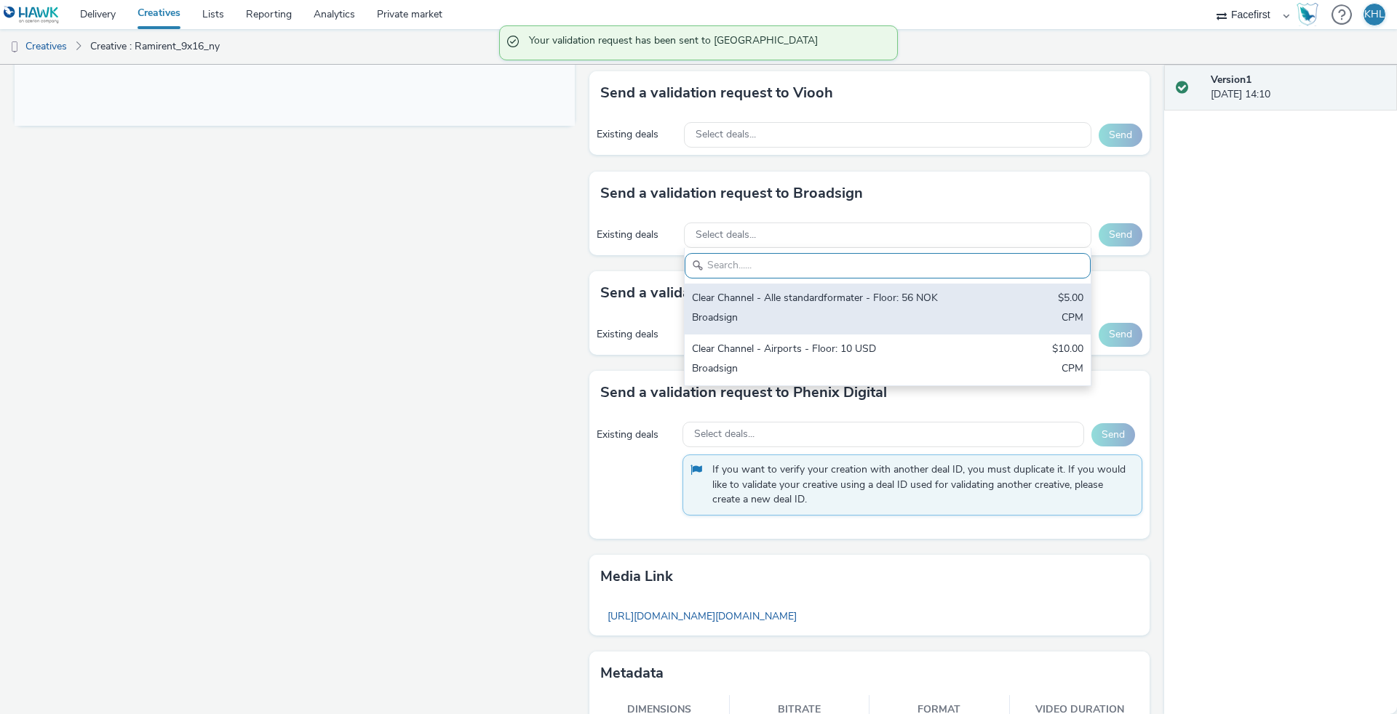
click at [880, 317] on div "Broadsign" at bounding box center [821, 319] width 258 height 17
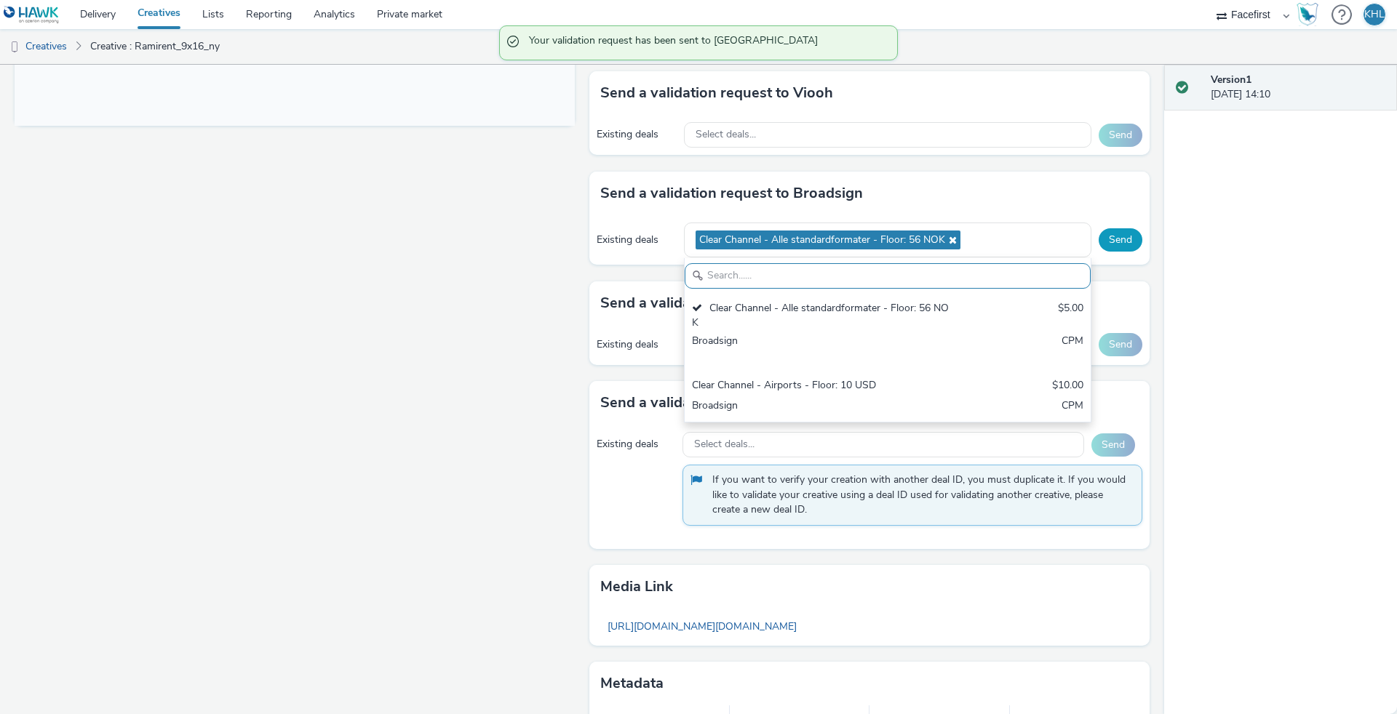
click at [1129, 239] on button "Send" at bounding box center [1121, 239] width 44 height 23
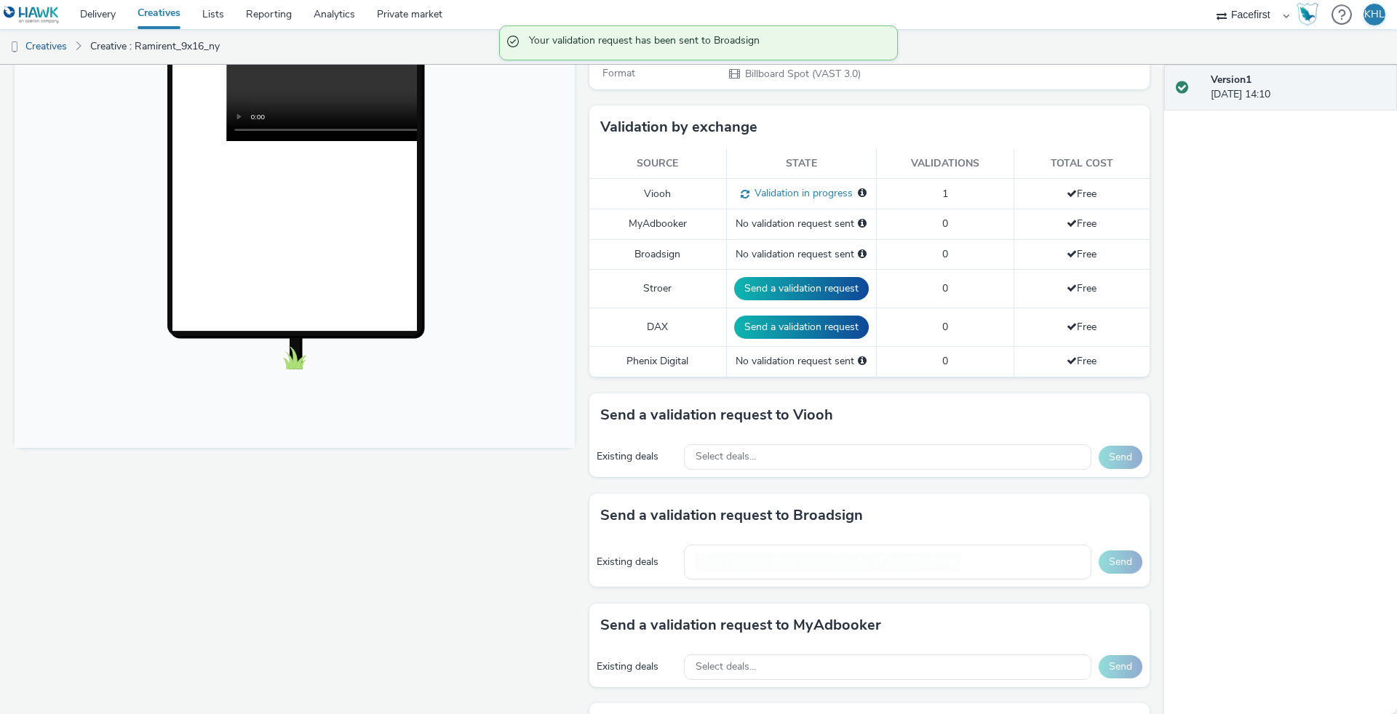
scroll to position [353, 0]
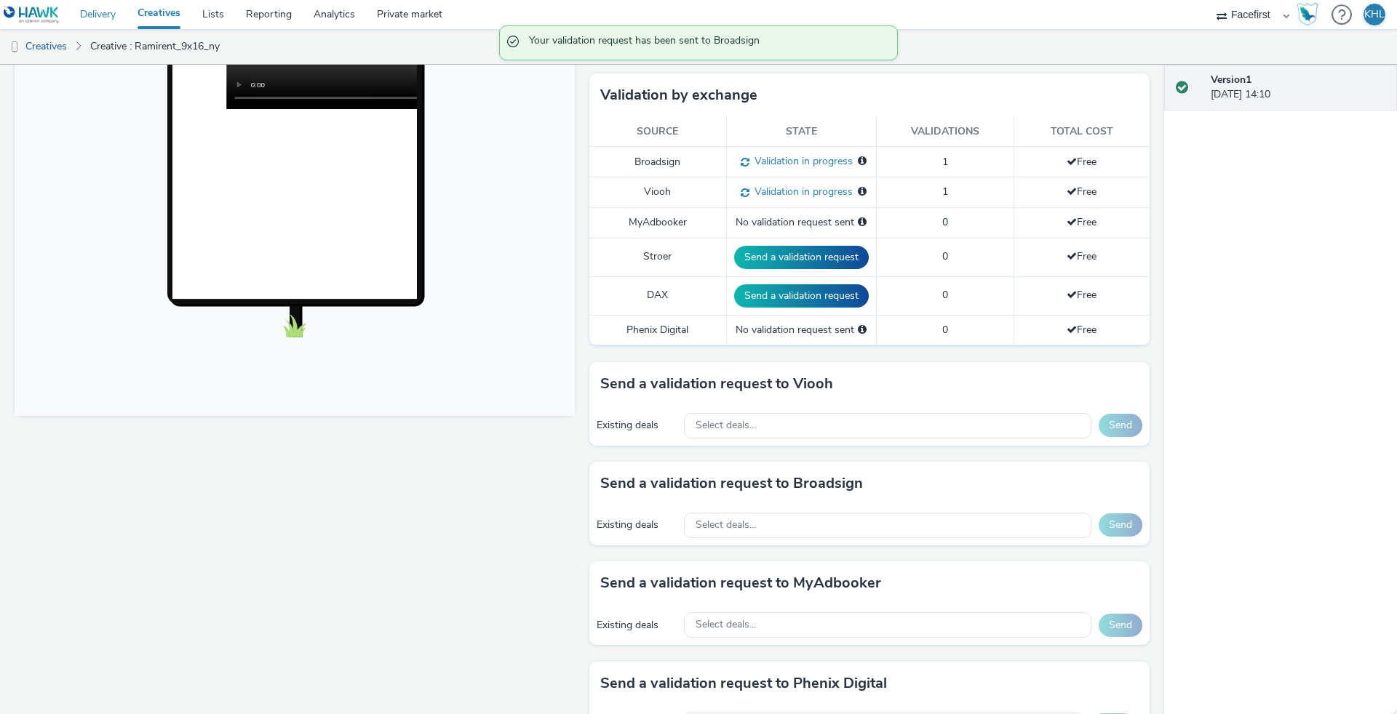
click at [116, 18] on link "Delivery" at bounding box center [97, 14] width 57 height 29
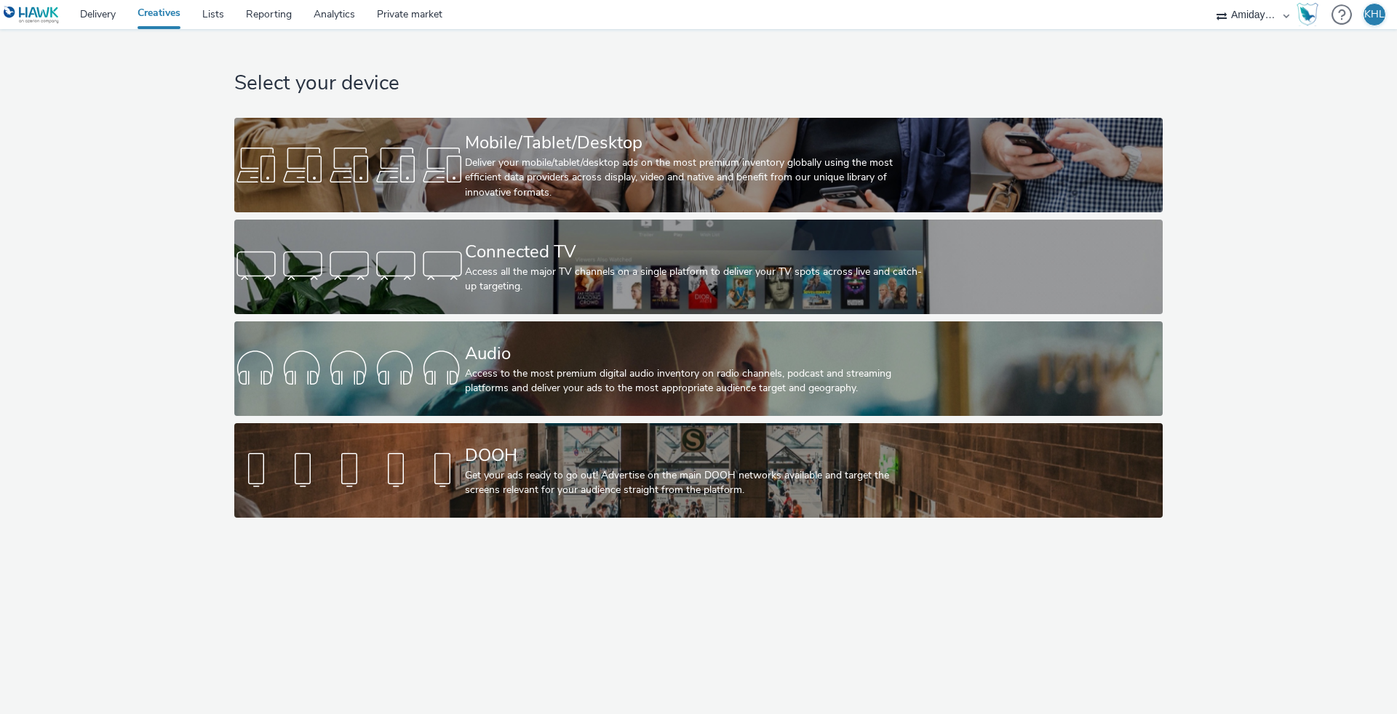
select select "c2295f28-7c96-446f-b279-53c23ee2b854"
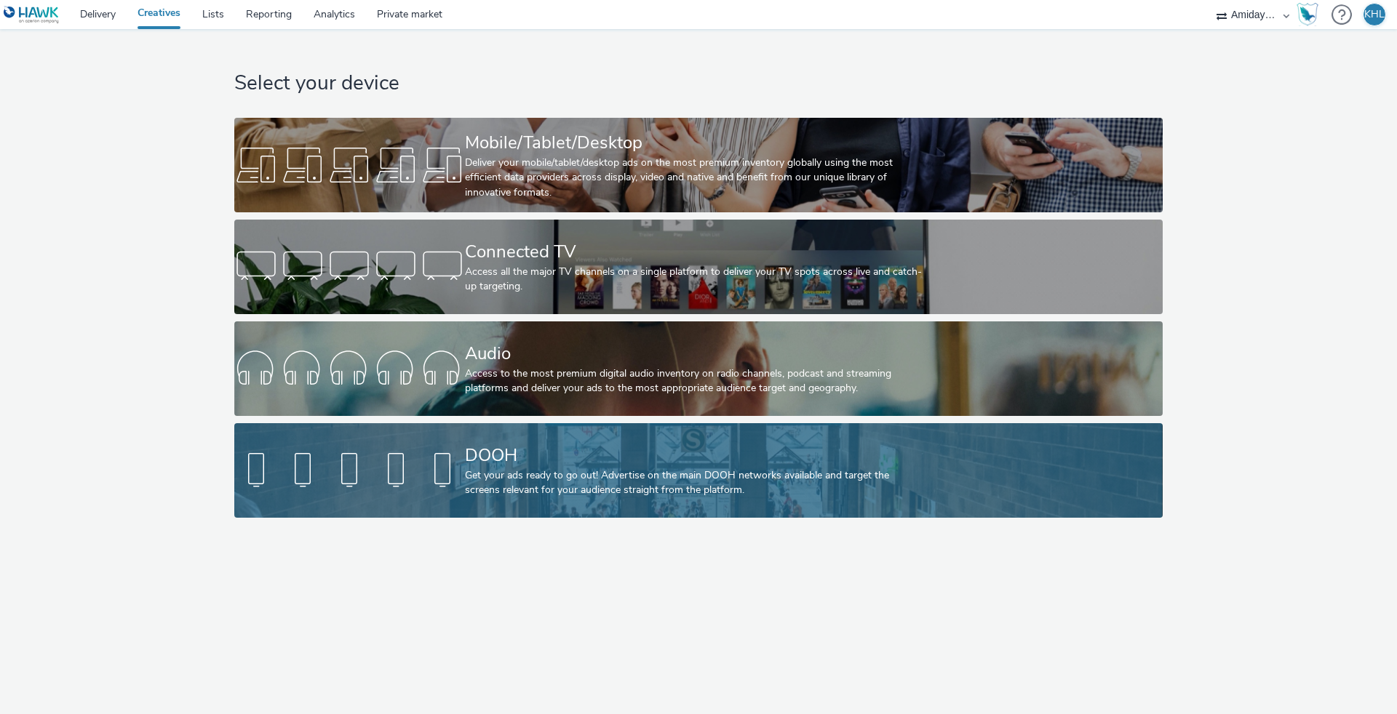
click at [469, 496] on div "Get your ads ready to go out! Advertise on the main DOOH networks available and…" at bounding box center [695, 484] width 461 height 30
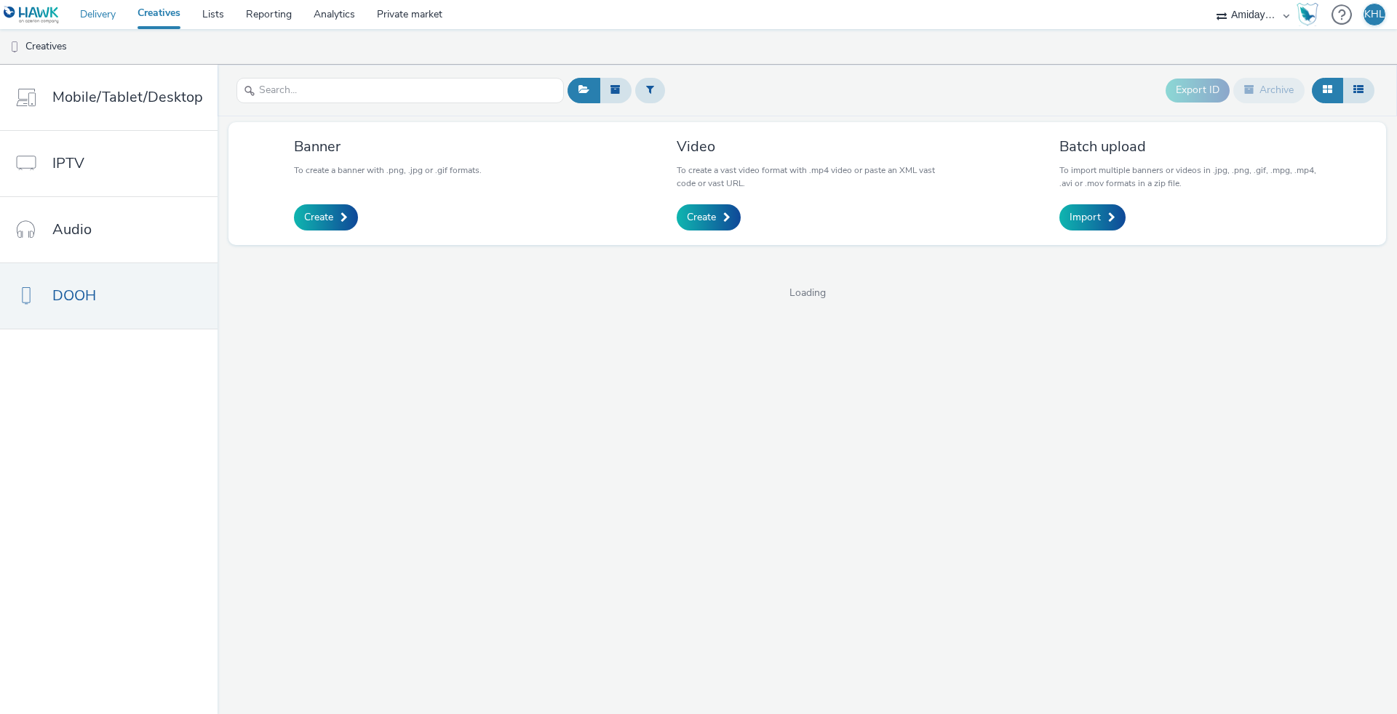
click at [113, 22] on link "Delivery" at bounding box center [97, 14] width 57 height 29
